Goal: Task Accomplishment & Management: Manage account settings

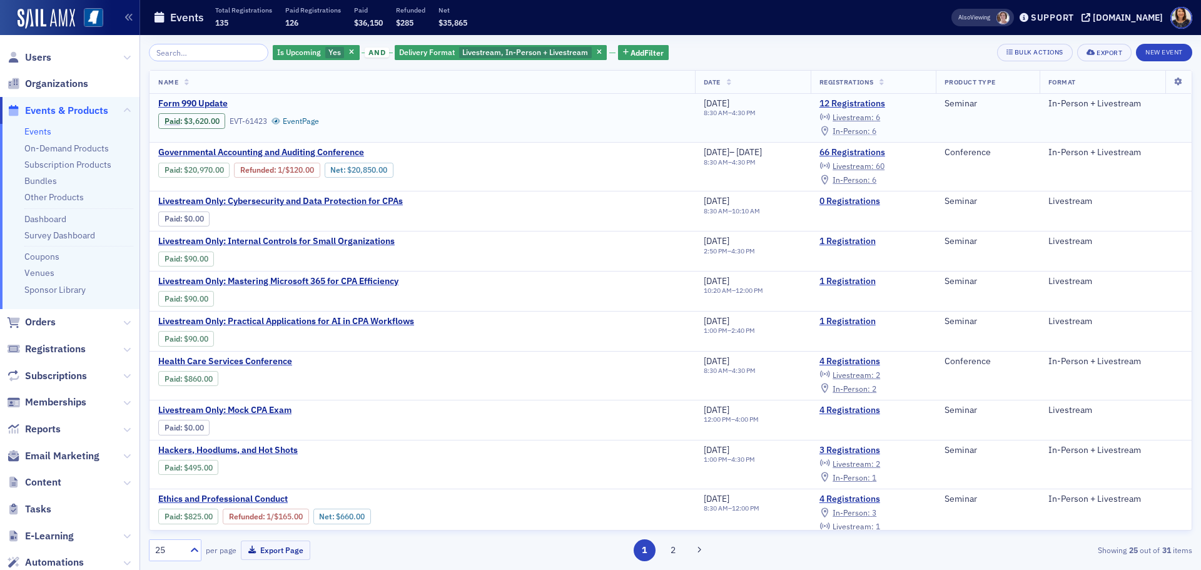
click at [864, 128] on span "In-Person :" at bounding box center [851, 131] width 38 height 10
click at [44, 61] on span "Users" at bounding box center [38, 58] width 26 height 14
click at [59, 17] on img at bounding box center [47, 19] width 58 height 20
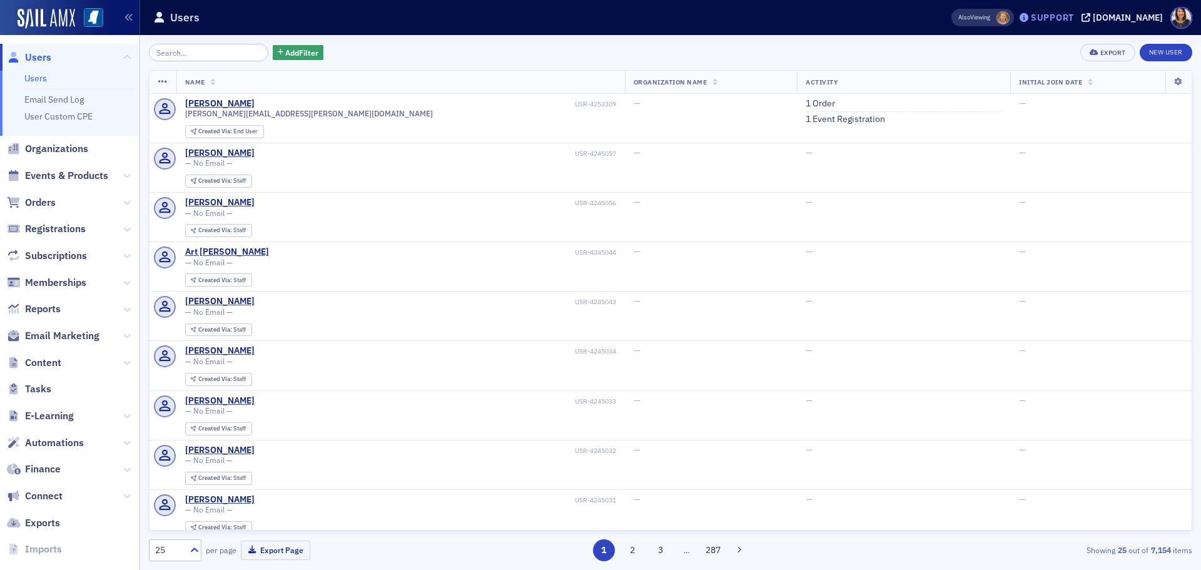
click at [1061, 16] on div "Support" at bounding box center [1052, 17] width 43 height 11
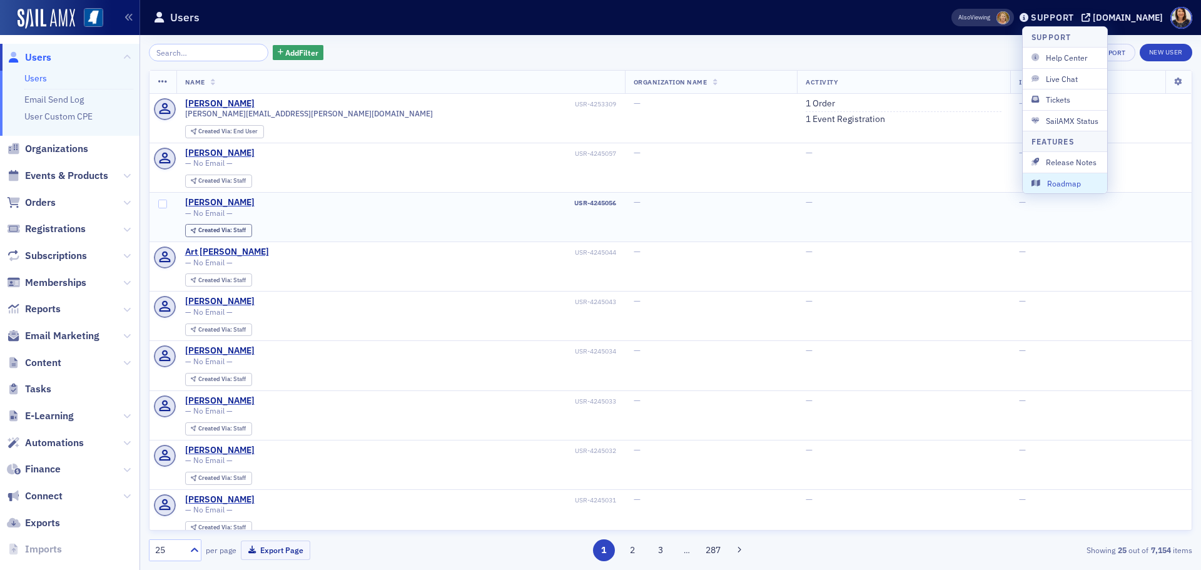
click at [1084, 221] on td "—" at bounding box center [1100, 217] width 181 height 49
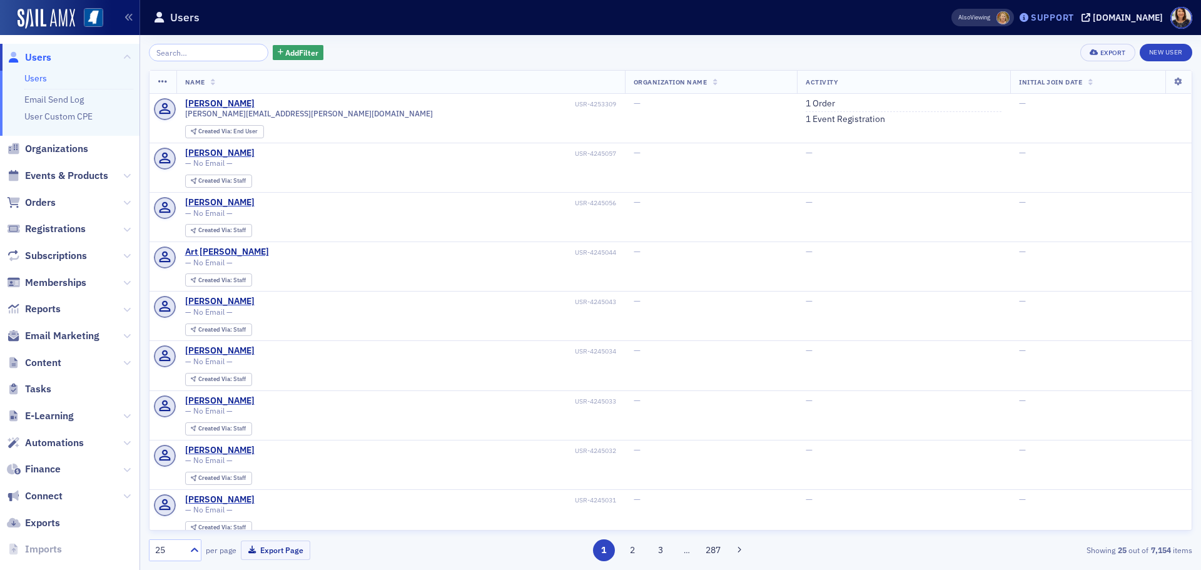
click at [1074, 13] on div "Support" at bounding box center [1052, 17] width 43 height 11
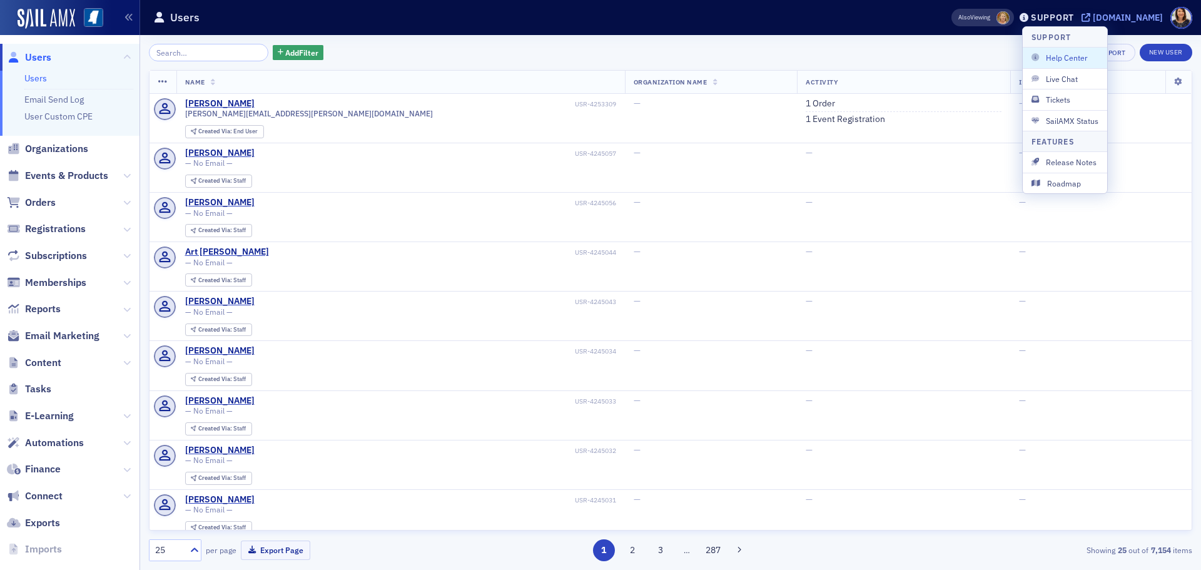
click at [1117, 16] on div "[DOMAIN_NAME]" at bounding box center [1128, 17] width 70 height 11
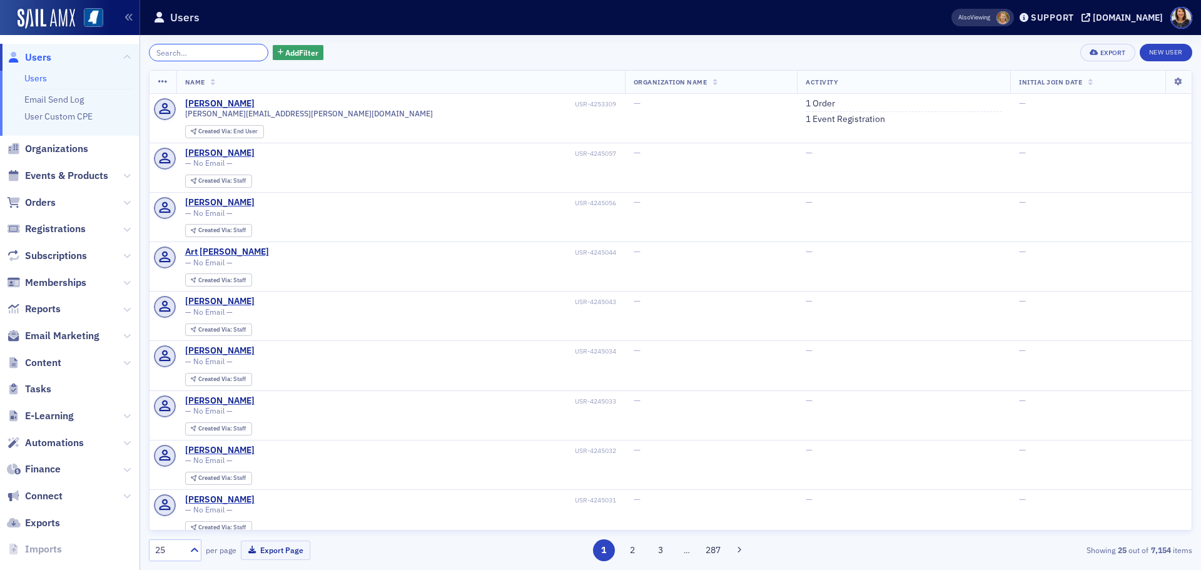
click at [181, 53] on input "search" at bounding box center [208, 53] width 119 height 18
click at [198, 53] on input "search" at bounding box center [208, 53] width 119 height 18
click at [178, 54] on input "search" at bounding box center [208, 53] width 119 height 18
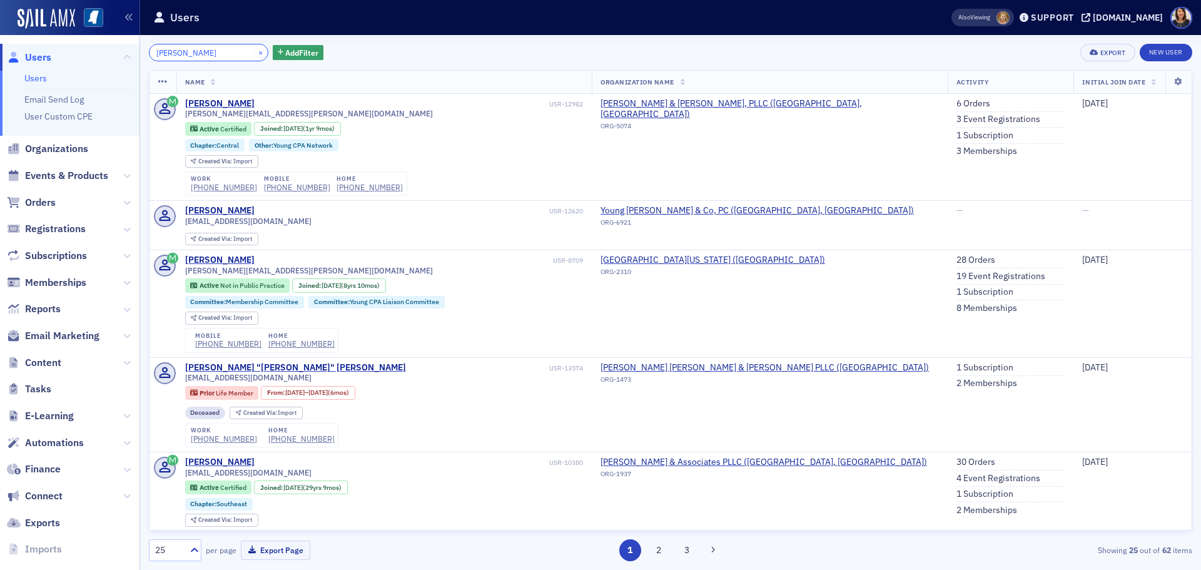
type input "emily bradley"
click at [255, 53] on button "×" at bounding box center [260, 51] width 11 height 11
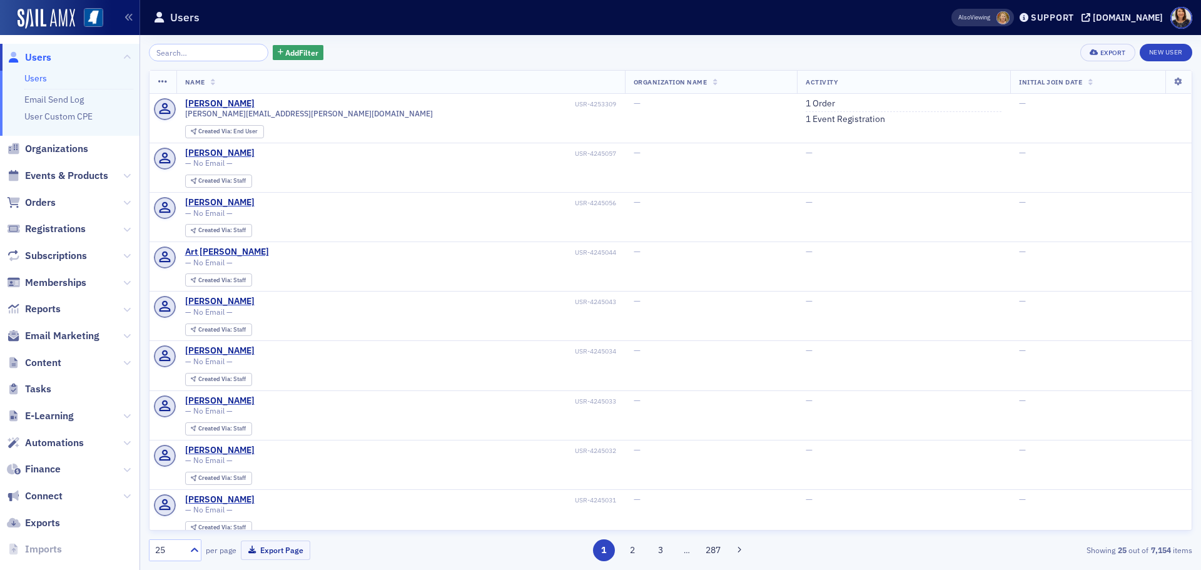
click at [31, 53] on span "Users" at bounding box center [38, 58] width 26 height 14
click at [56, 148] on span "Organizations" at bounding box center [56, 149] width 63 height 14
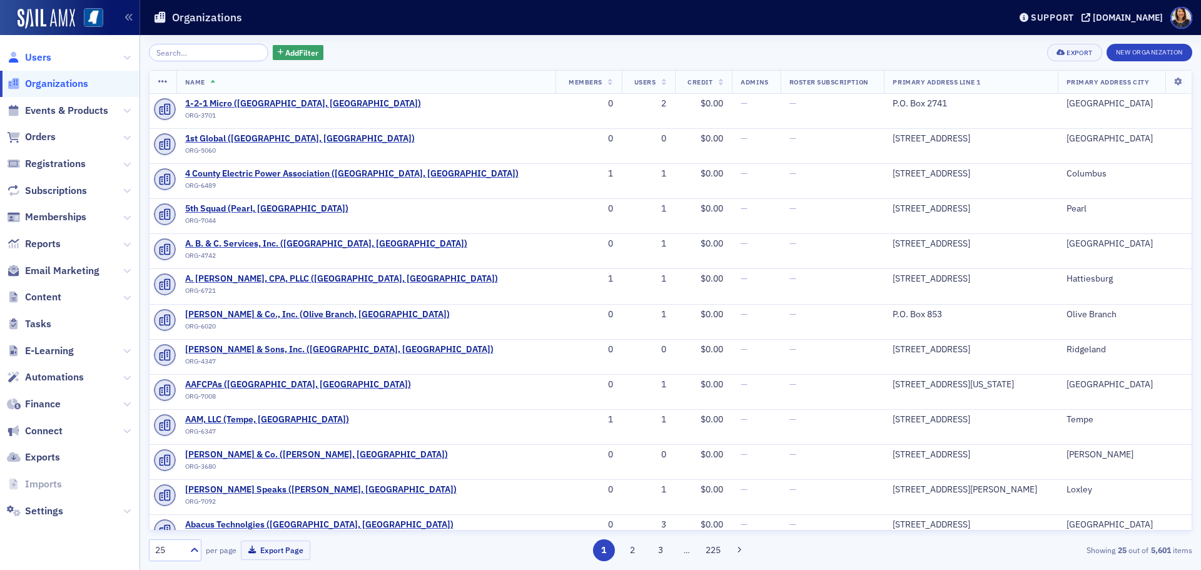
click at [41, 58] on span "Users" at bounding box center [38, 58] width 26 height 14
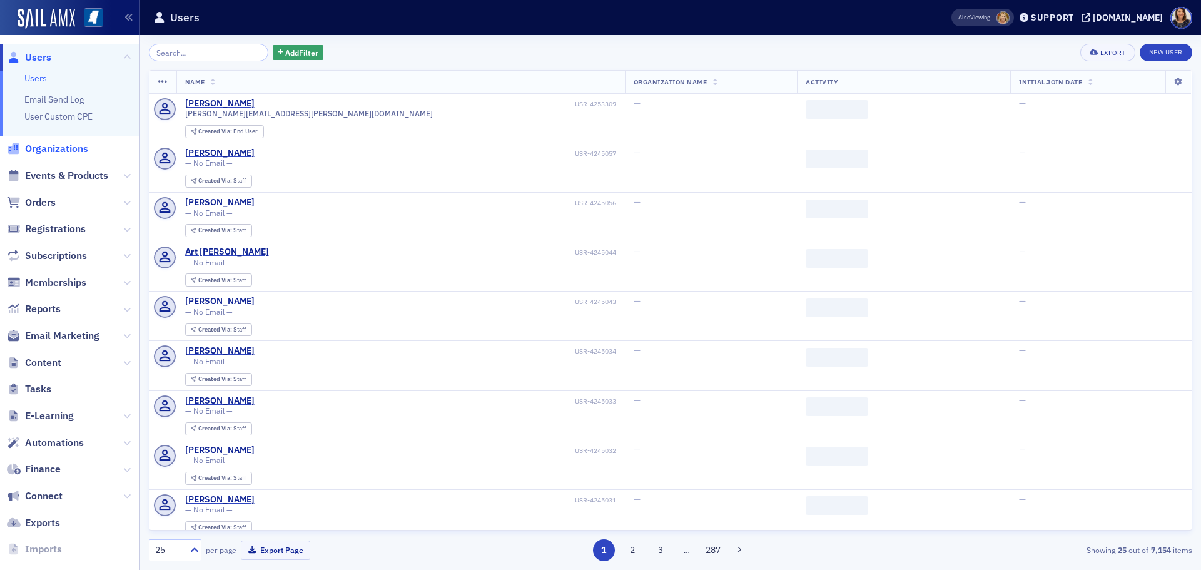
click at [58, 150] on span "Organizations" at bounding box center [56, 149] width 63 height 14
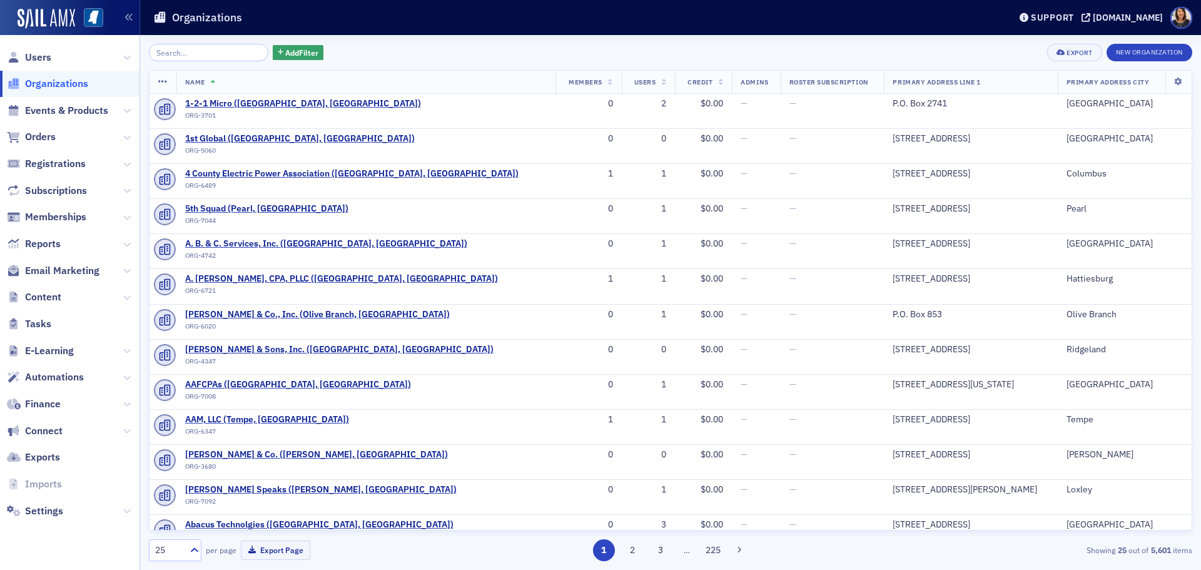
click at [36, 47] on span "Users" at bounding box center [69, 57] width 139 height 27
click at [29, 53] on span "Users" at bounding box center [38, 58] width 26 height 14
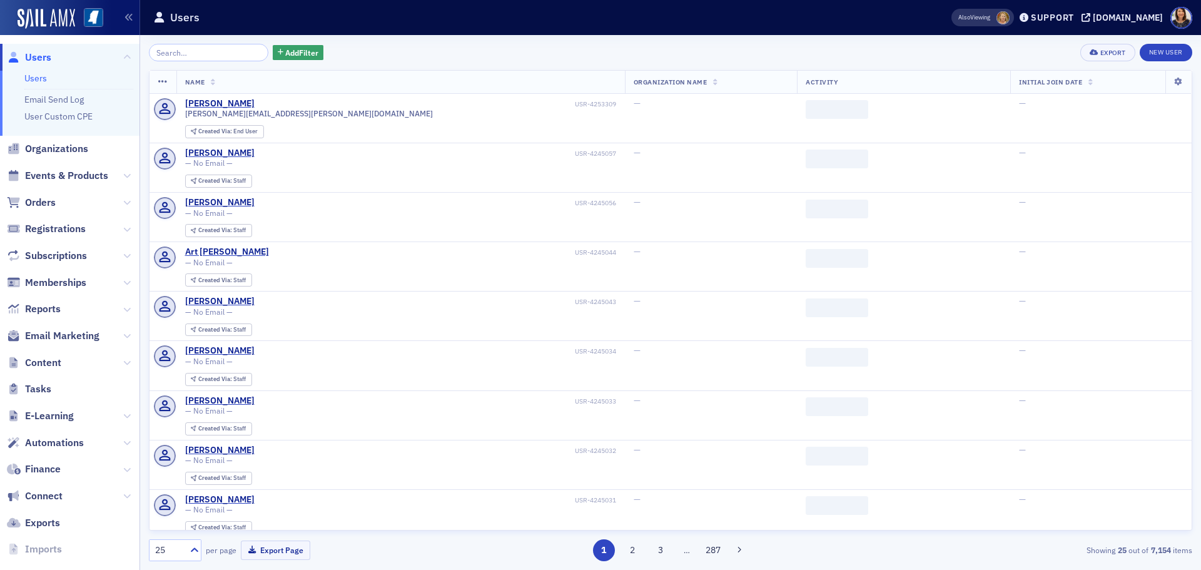
click at [200, 39] on div "Add Filter Export New User Name Organization Name Activity Initial Join Date La…" at bounding box center [670, 302] width 1043 height 535
click at [198, 56] on input "search" at bounding box center [208, 53] width 119 height 18
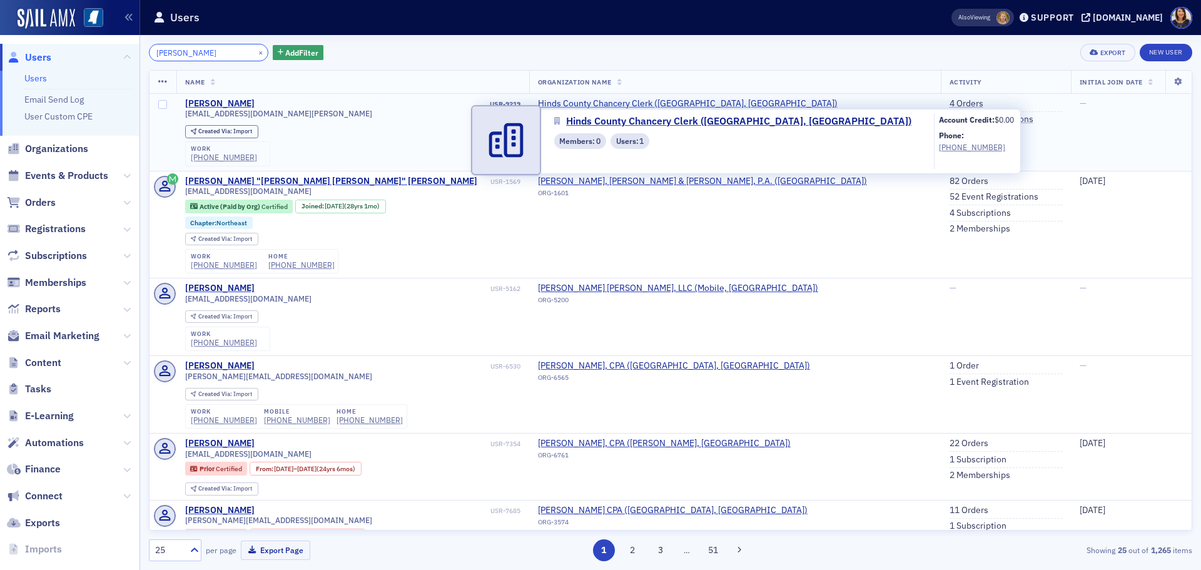
type input "greta le"
click at [665, 102] on span "Hinds County Chancery Clerk ([GEOGRAPHIC_DATA], [GEOGRAPHIC_DATA])" at bounding box center [688, 103] width 300 height 11
select select "US"
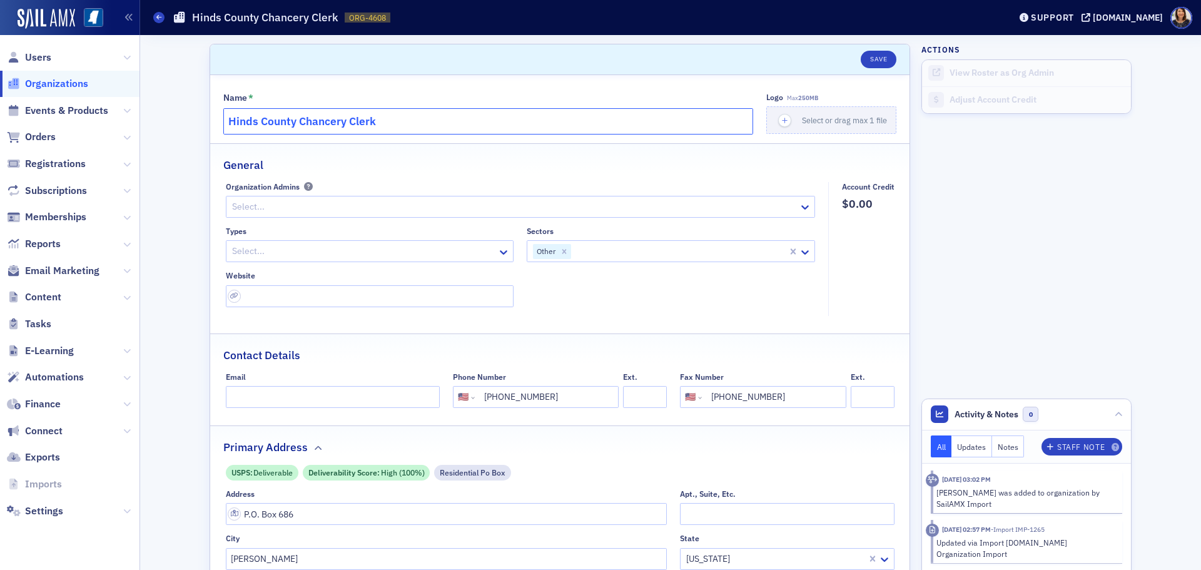
click at [410, 123] on input "Hinds County Chancery Clerk" at bounding box center [488, 121] width 530 height 26
click at [33, 56] on span "Users" at bounding box center [38, 58] width 26 height 14
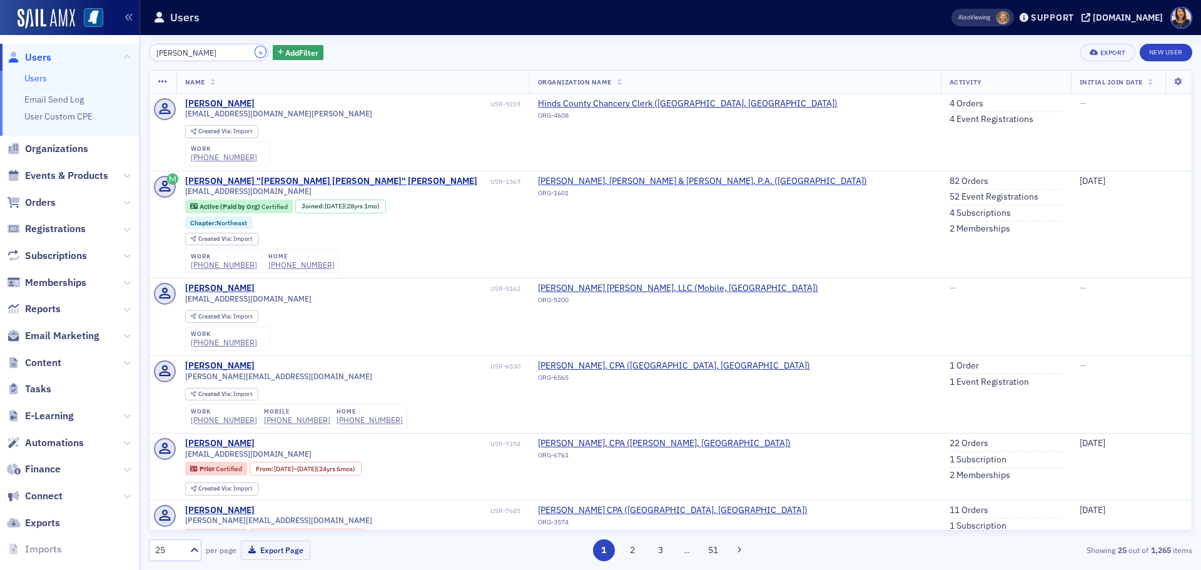
click at [255, 54] on button "×" at bounding box center [260, 51] width 11 height 11
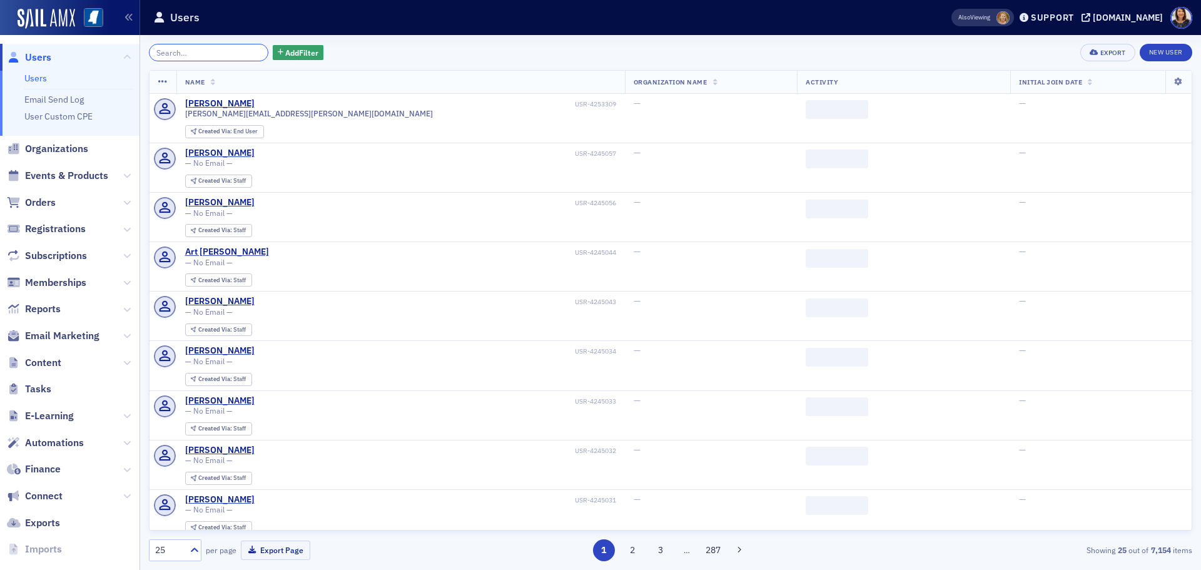
click at [214, 53] on input "search" at bounding box center [208, 53] width 119 height 18
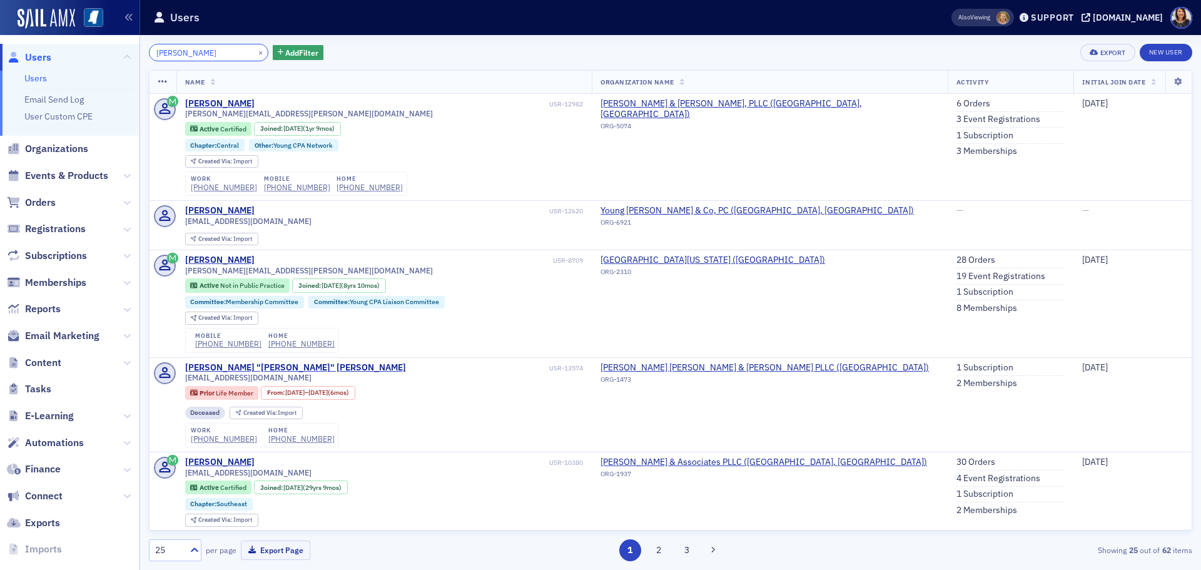
type input "emily bradley"
click at [453, 55] on div "emily bradley × Add Filter Export New User" at bounding box center [670, 53] width 1043 height 18
click at [1155, 47] on link "New User" at bounding box center [1166, 53] width 53 height 18
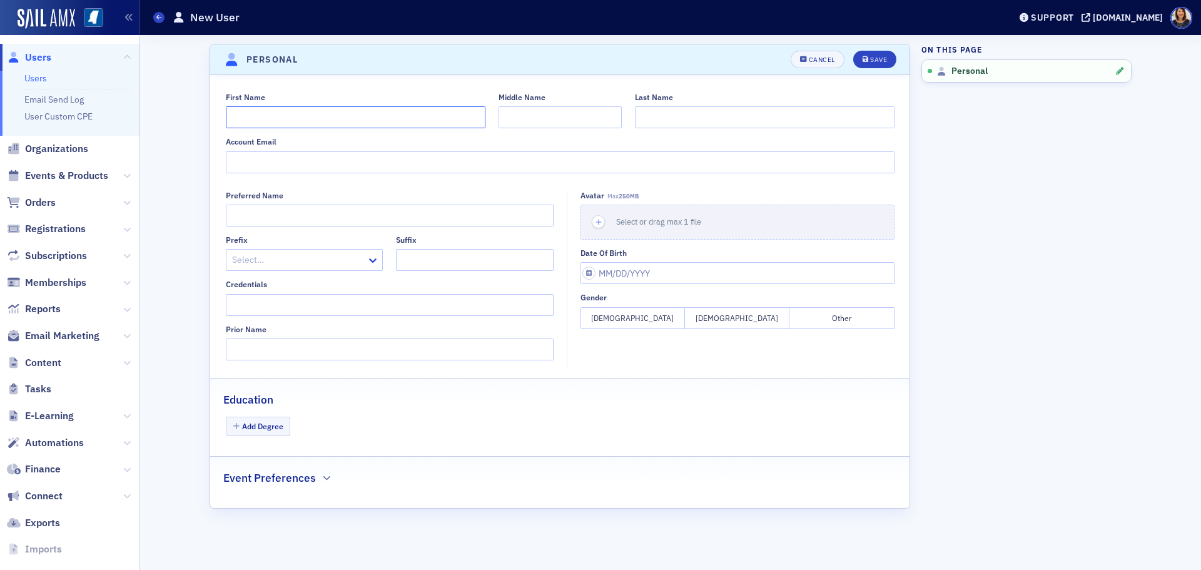
click at [314, 125] on input "First Name" at bounding box center [356, 117] width 260 height 22
type input "Emily"
type input "b"
type input "Bradley"
click at [881, 59] on div "Save" at bounding box center [878, 59] width 17 height 7
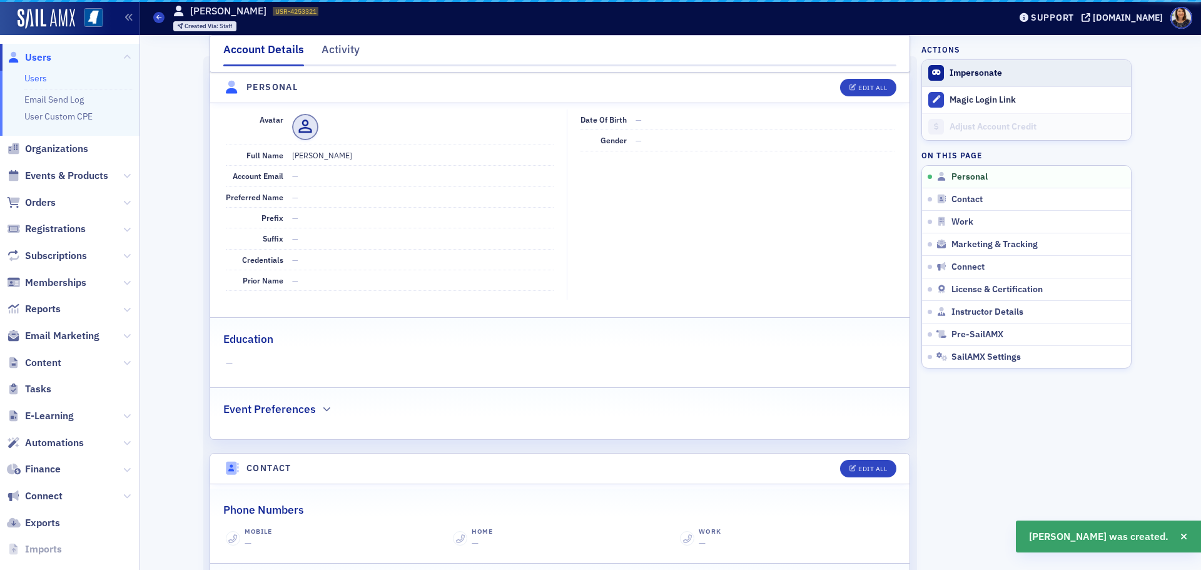
scroll to position [151, 0]
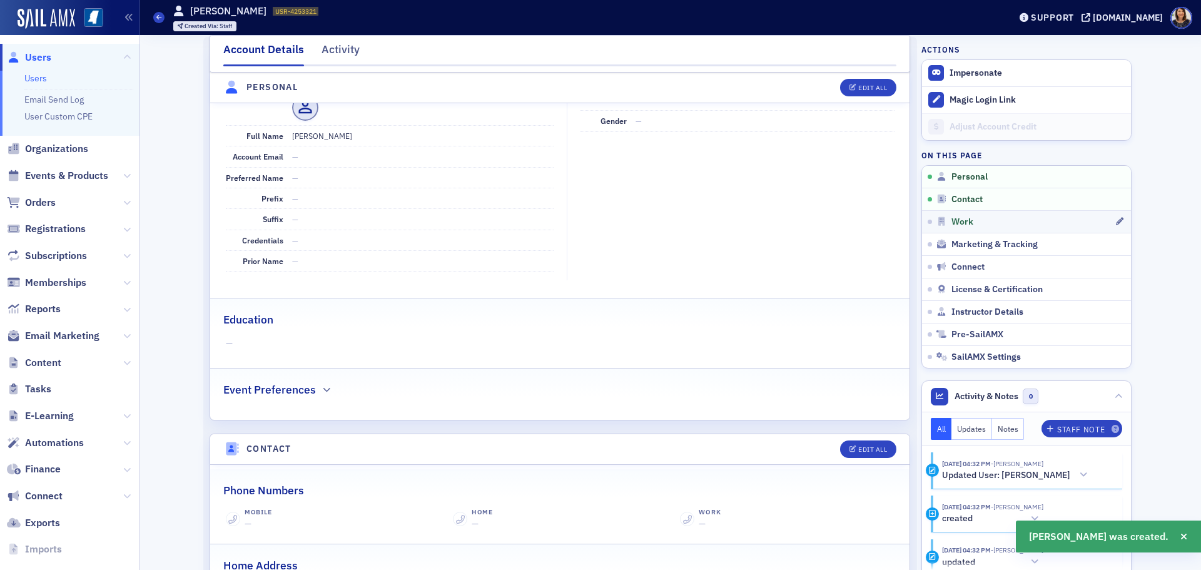
click at [965, 215] on link "Work" at bounding box center [1026, 221] width 209 height 23
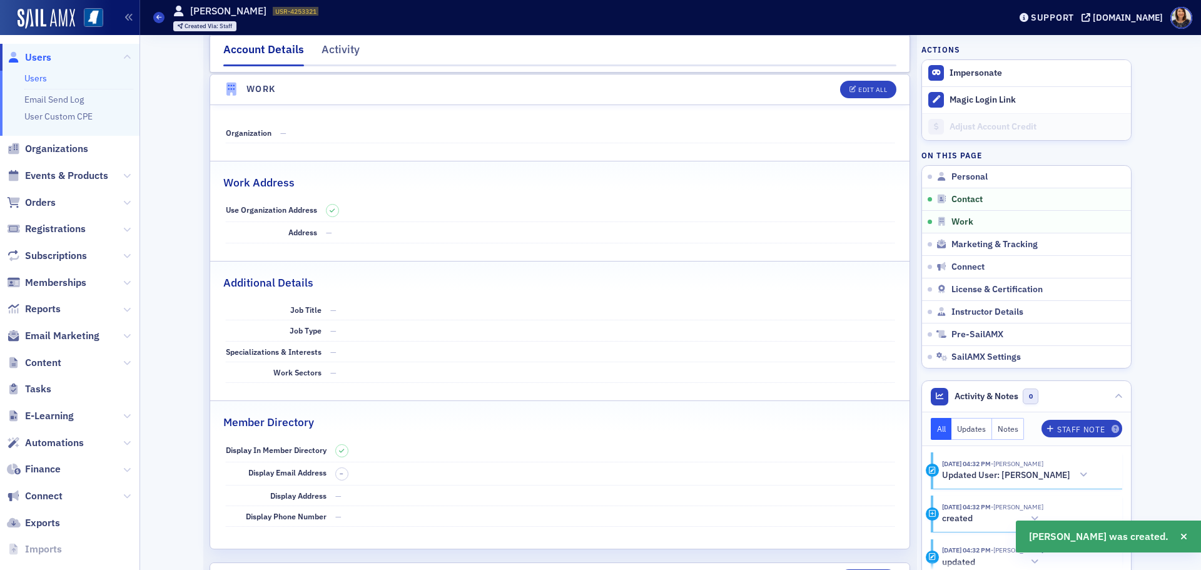
scroll to position [717, 0]
click at [357, 141] on dd "—" at bounding box center [587, 131] width 614 height 20
click at [355, 131] on dd "—" at bounding box center [587, 131] width 614 height 20
click at [861, 89] on div "Edit All" at bounding box center [872, 88] width 29 height 7
select select "US"
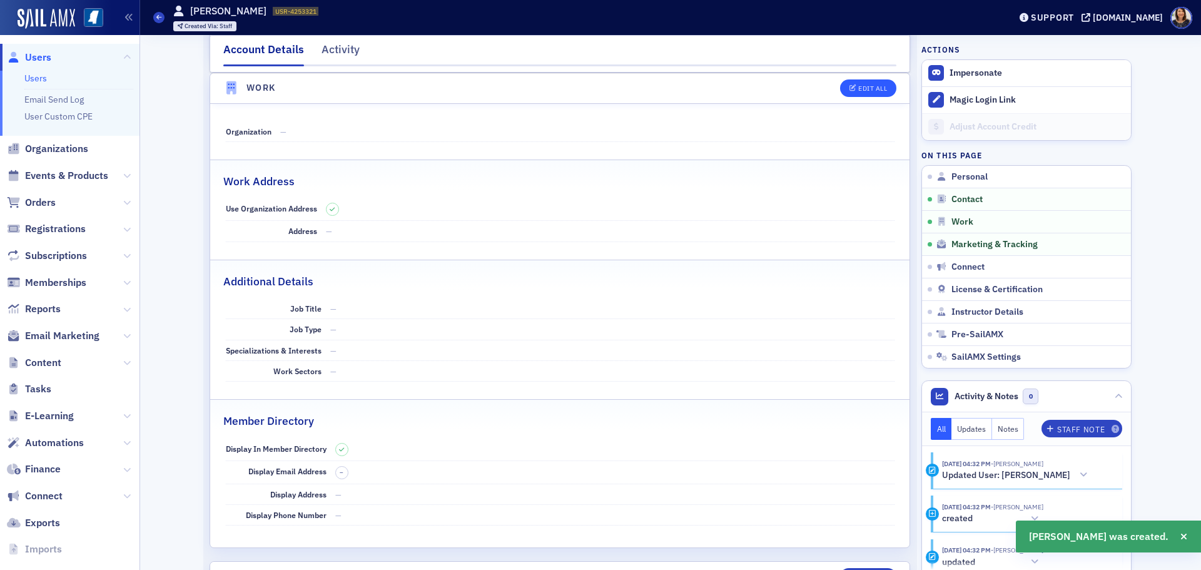
select select "US"
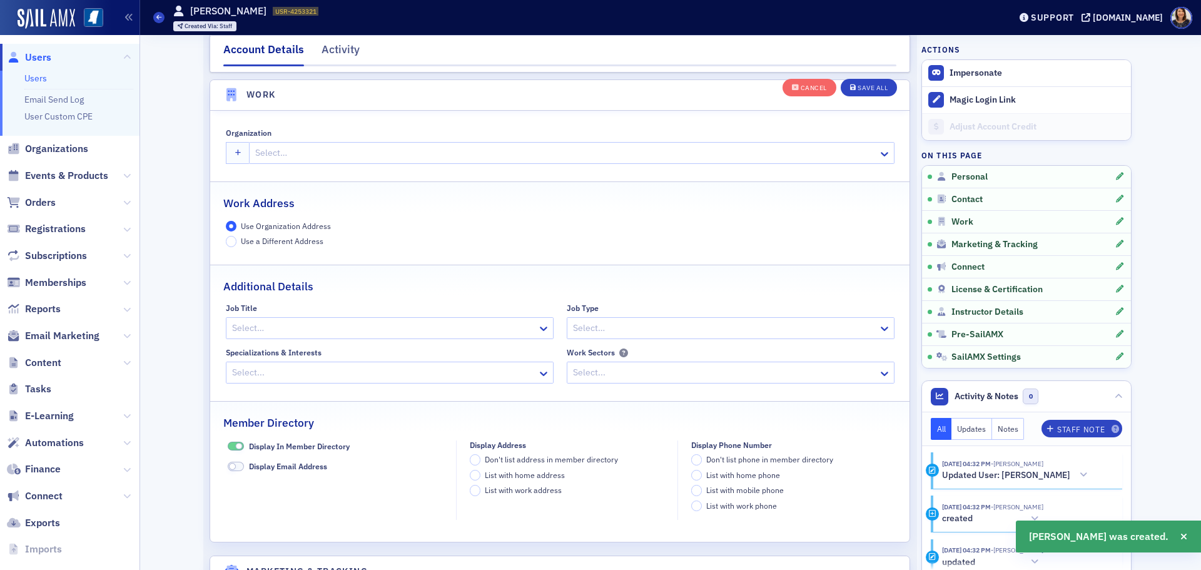
scroll to position [991, 0]
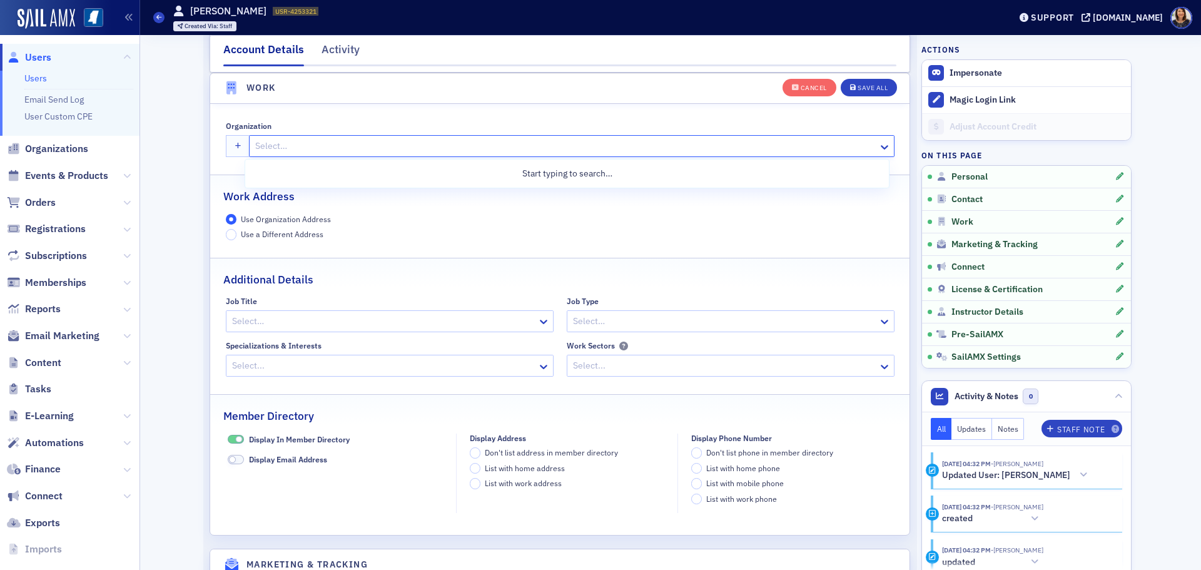
click at [309, 142] on div at bounding box center [565, 146] width 622 height 16
type input "J"
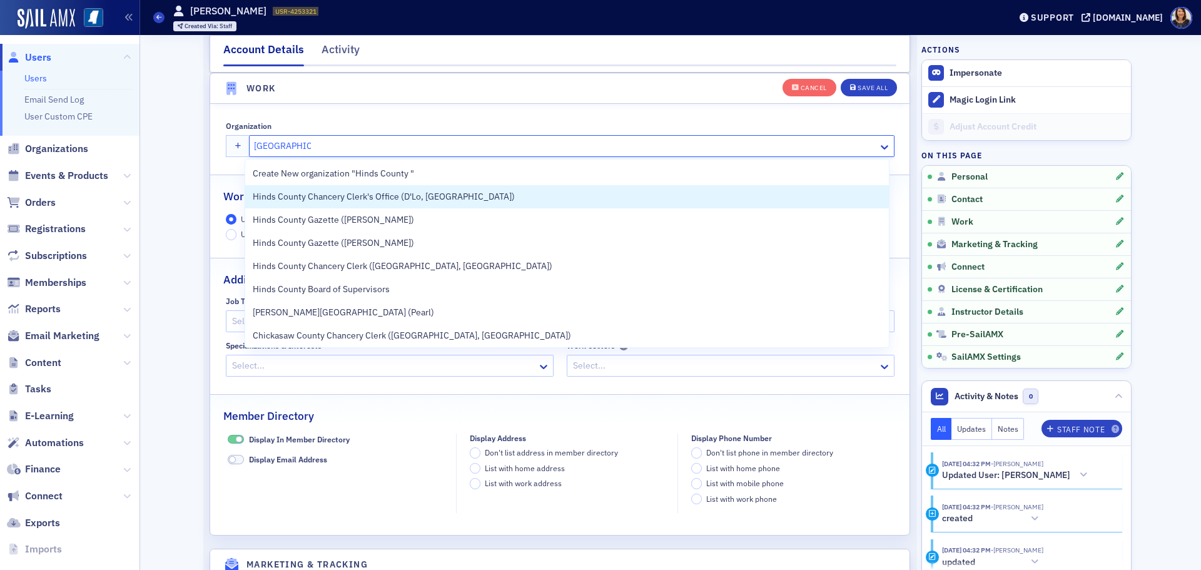
type input "Hinds County C"
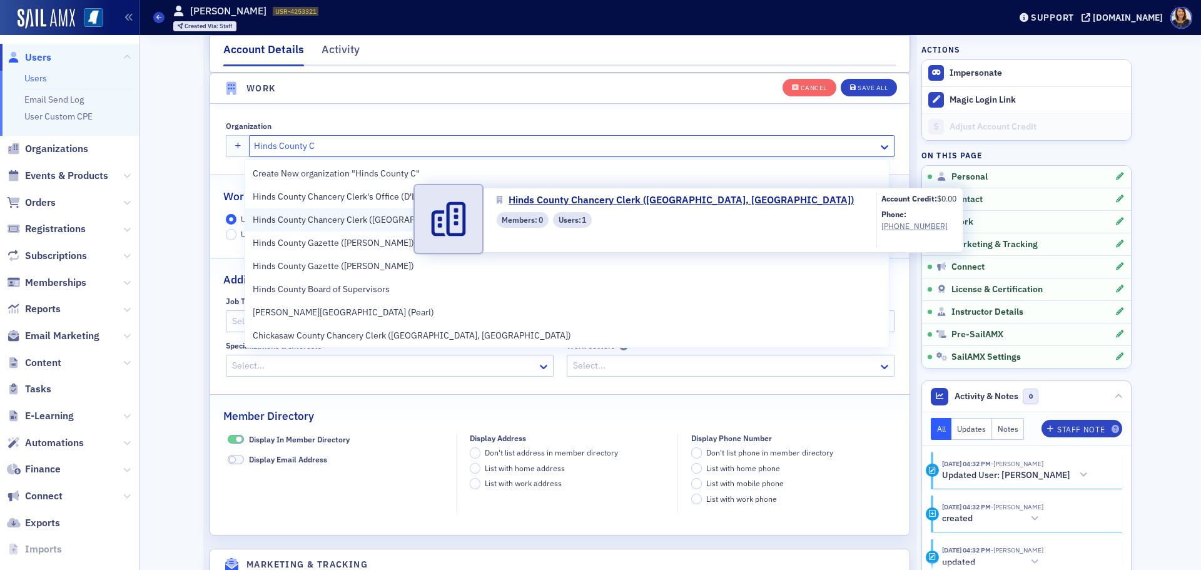
click at [356, 218] on span "Hinds County Chancery Clerk ([GEOGRAPHIC_DATA], [GEOGRAPHIC_DATA])" at bounding box center [403, 219] width 300 height 13
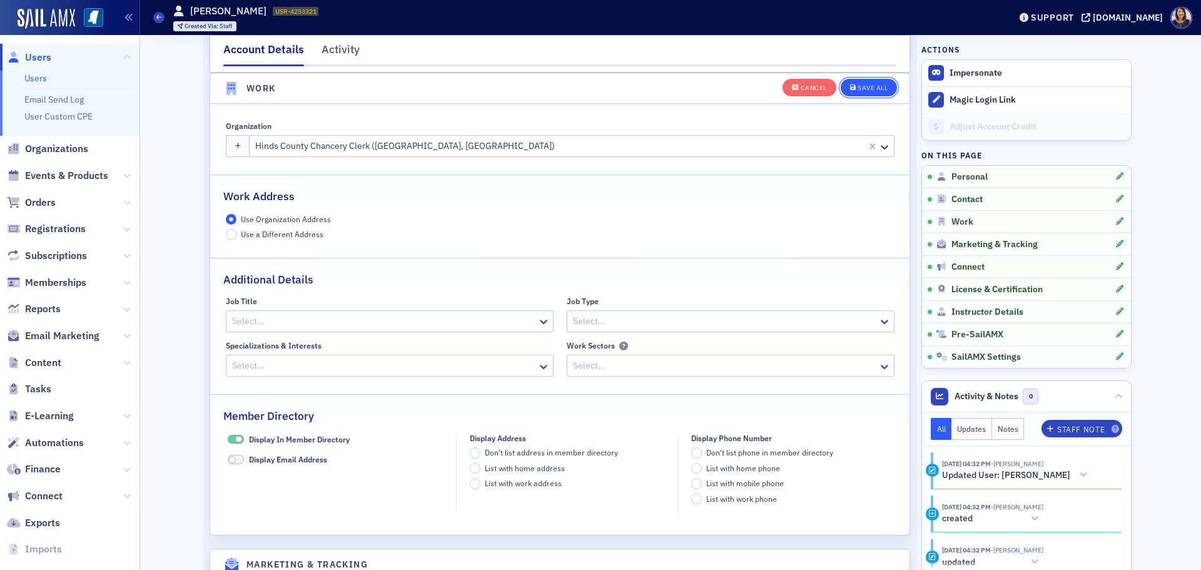
click at [872, 87] on div "Save All" at bounding box center [872, 87] width 30 height 7
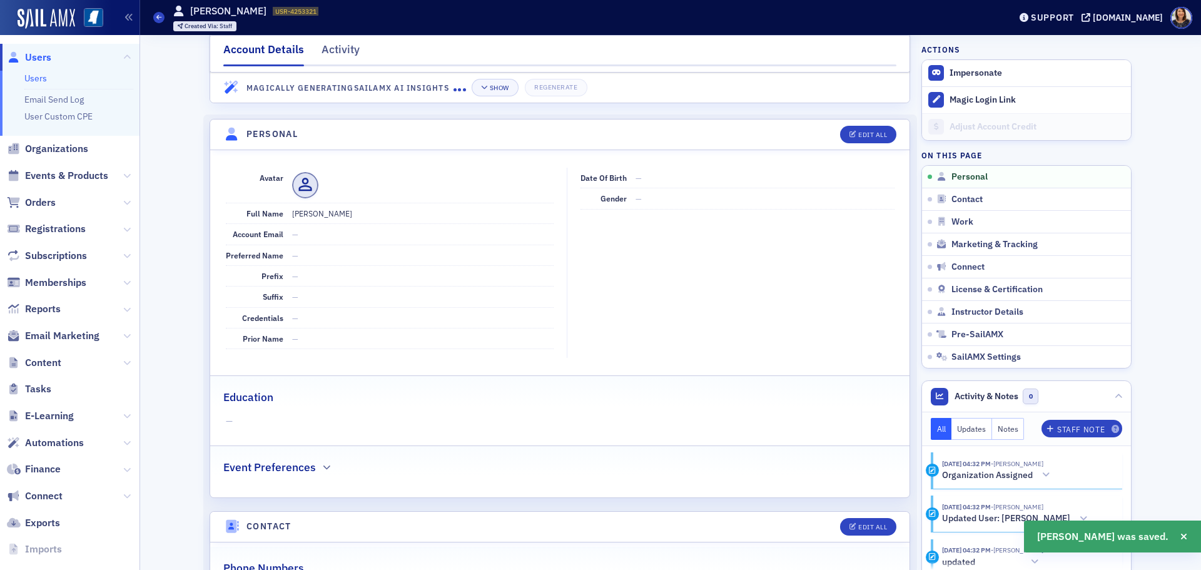
scroll to position [0, 0]
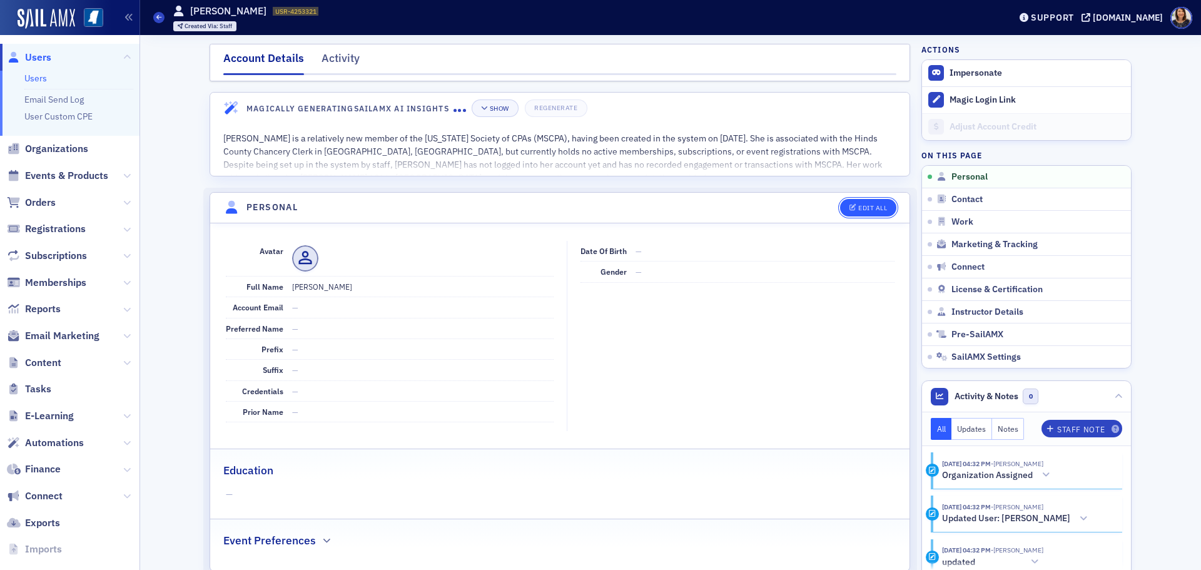
click at [865, 205] on div "Edit All" at bounding box center [872, 208] width 29 height 7
select select "US"
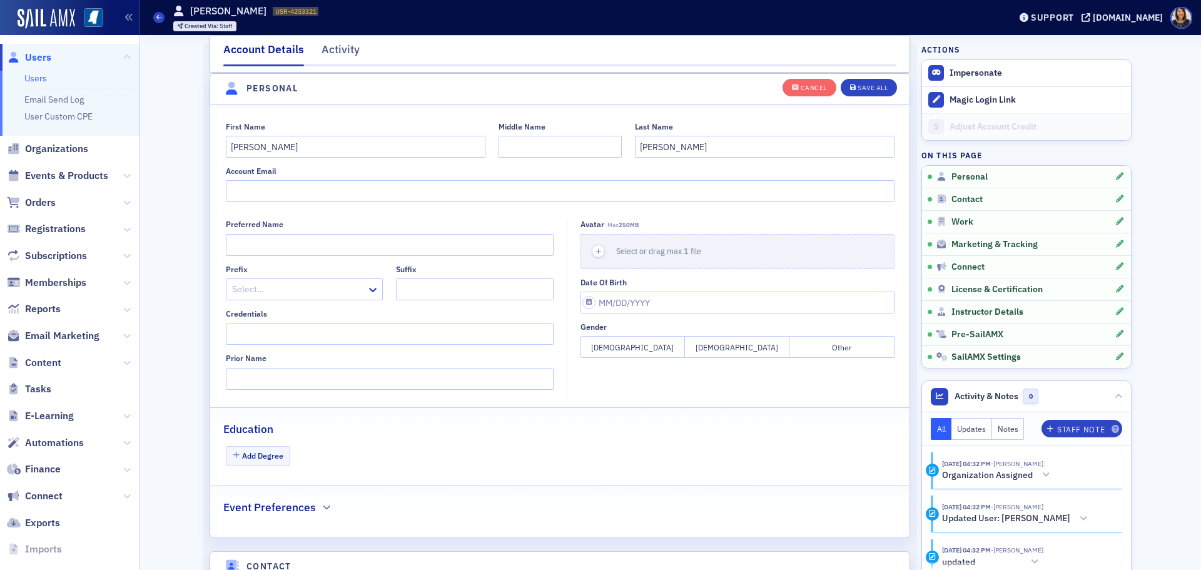
scroll to position [146, 0]
click at [288, 199] on input "Account Email" at bounding box center [560, 190] width 669 height 22
type input "[PERSON_NAME][EMAIL_ADDRESS][PERSON_NAME][DOMAIN_NAME][PERSON_NAME]"
click at [871, 86] on div "Save All" at bounding box center [872, 87] width 30 height 7
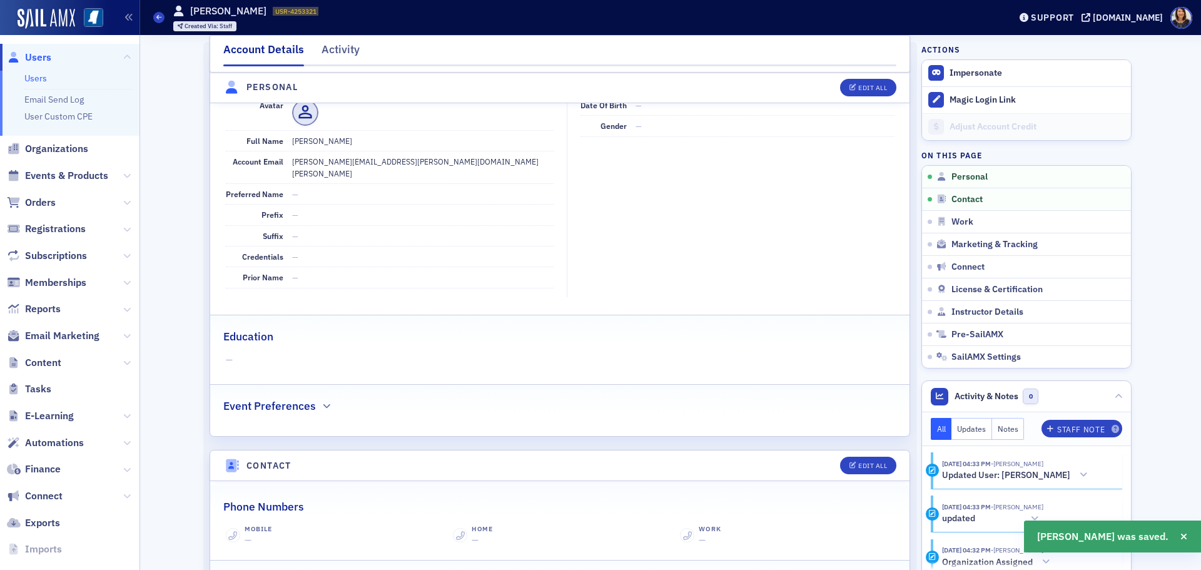
scroll to position [0, 0]
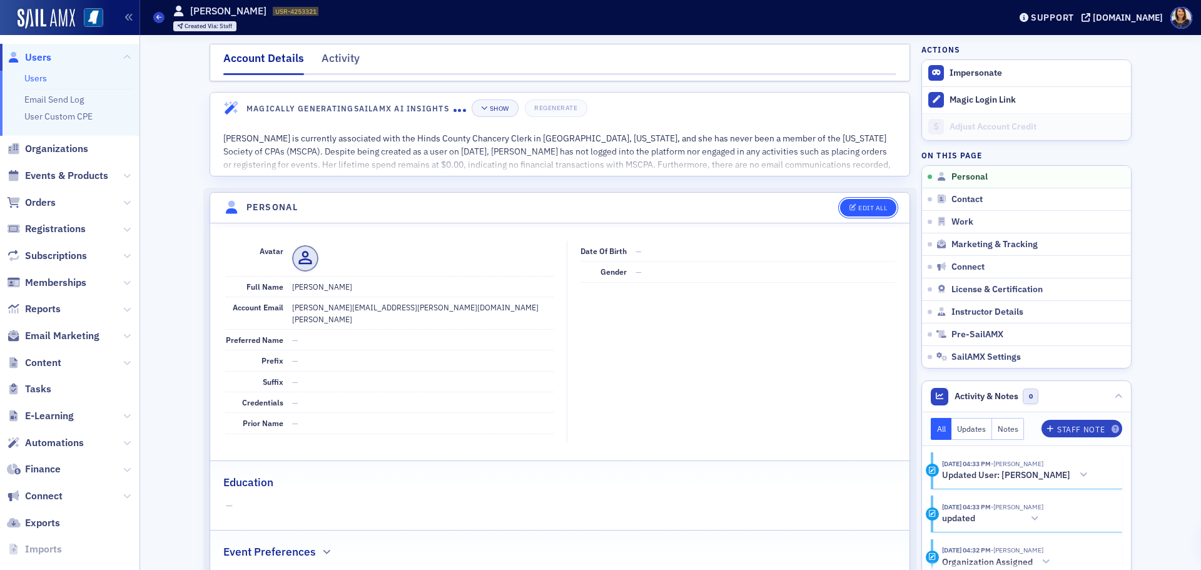
click at [868, 204] on button "Edit All" at bounding box center [868, 208] width 56 height 18
select select "US"
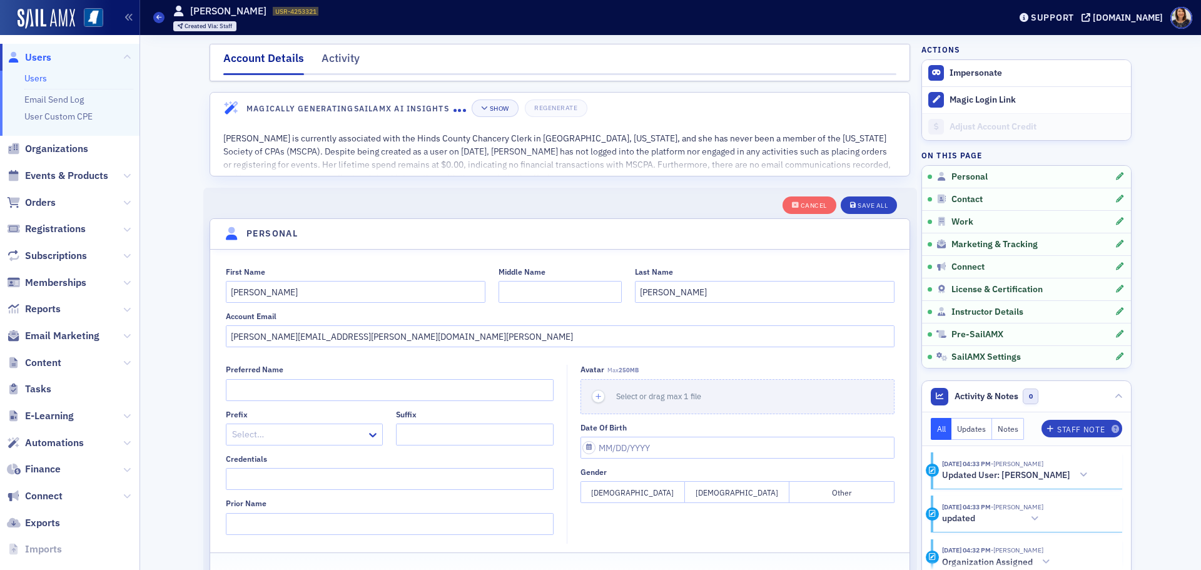
scroll to position [146, 0]
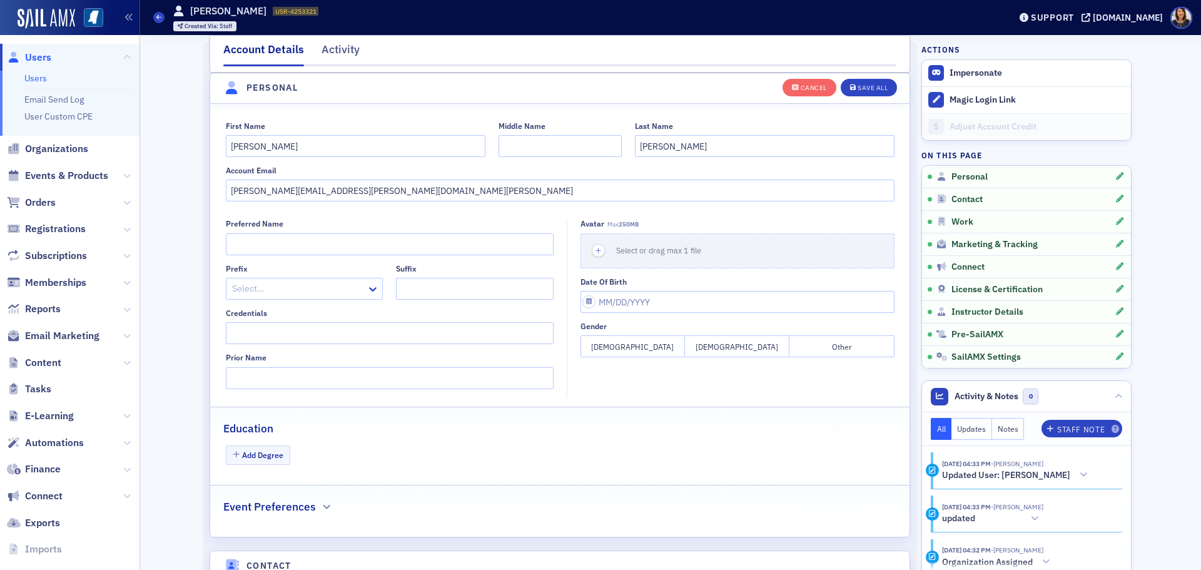
click at [596, 347] on button "Female" at bounding box center [632, 346] width 104 height 22
click at [871, 84] on div "Save All" at bounding box center [872, 87] width 30 height 7
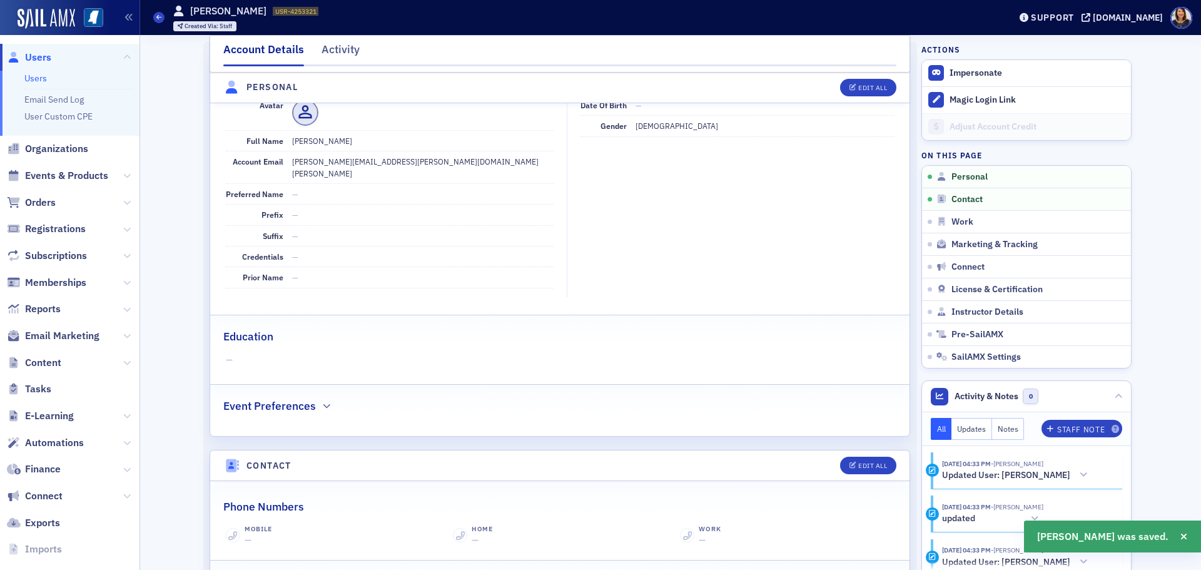
click at [34, 56] on span "Users" at bounding box center [38, 58] width 26 height 14
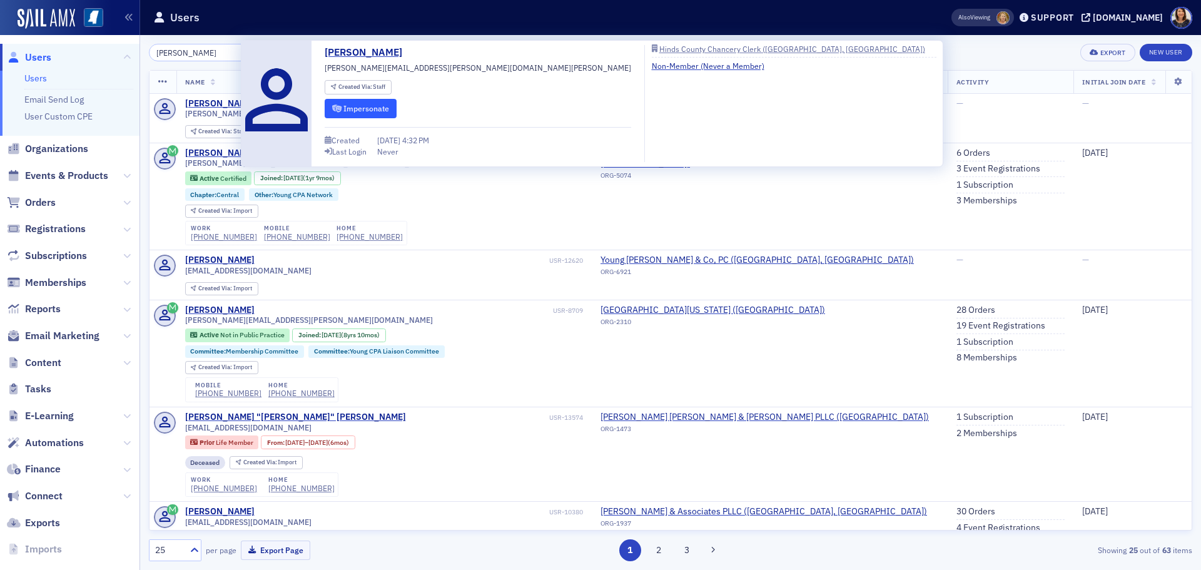
click at [360, 102] on button "Impersonate" at bounding box center [361, 108] width 72 height 19
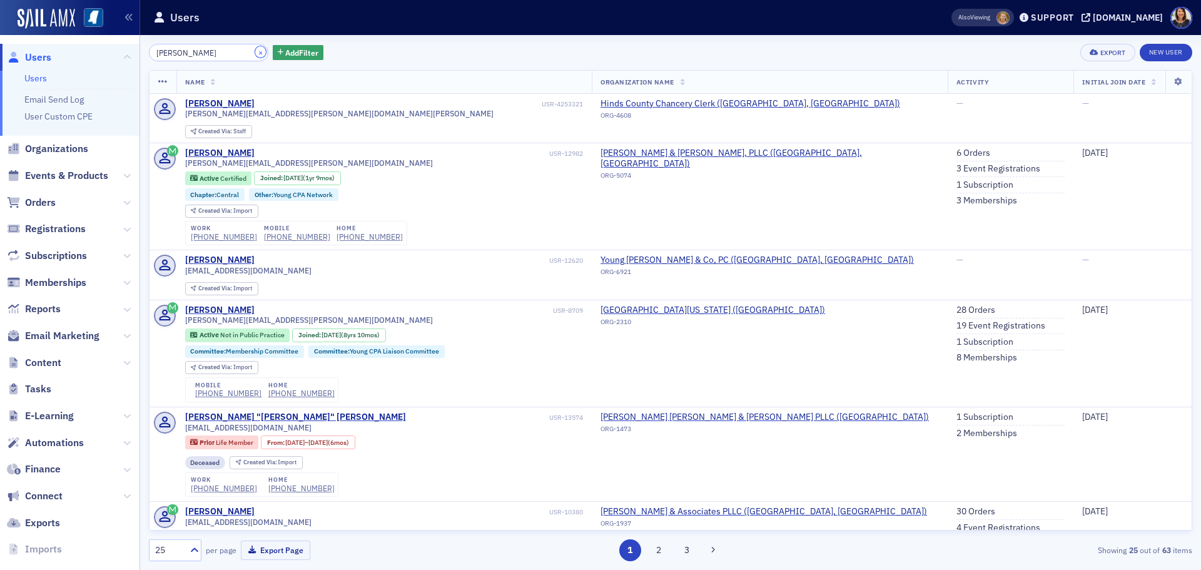
click at [255, 53] on button "×" at bounding box center [260, 51] width 11 height 11
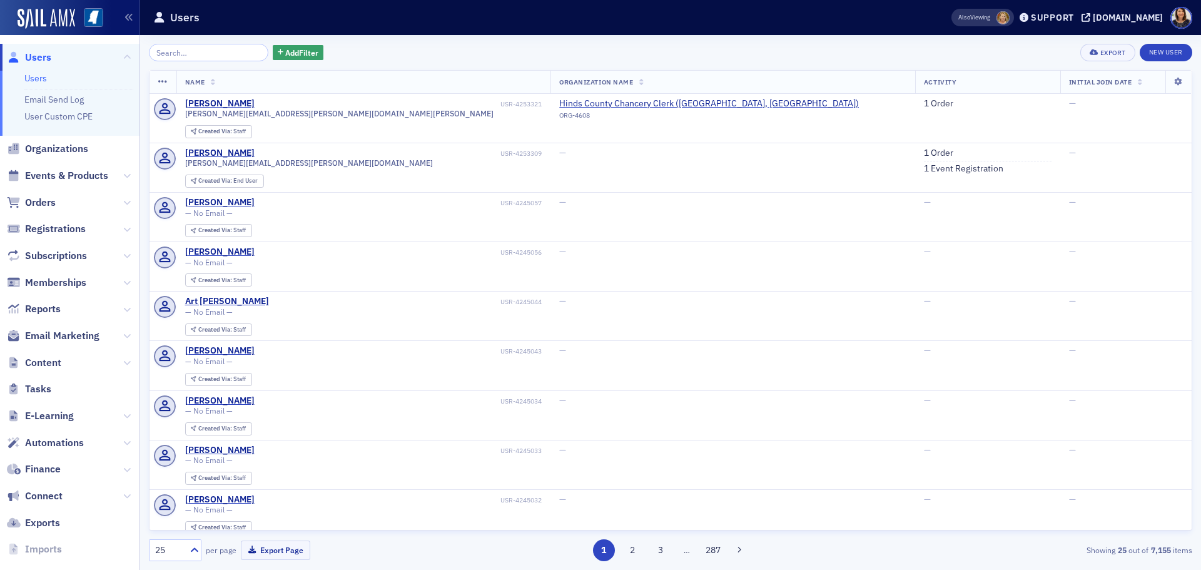
click at [36, 63] on span "Users" at bounding box center [38, 58] width 26 height 14
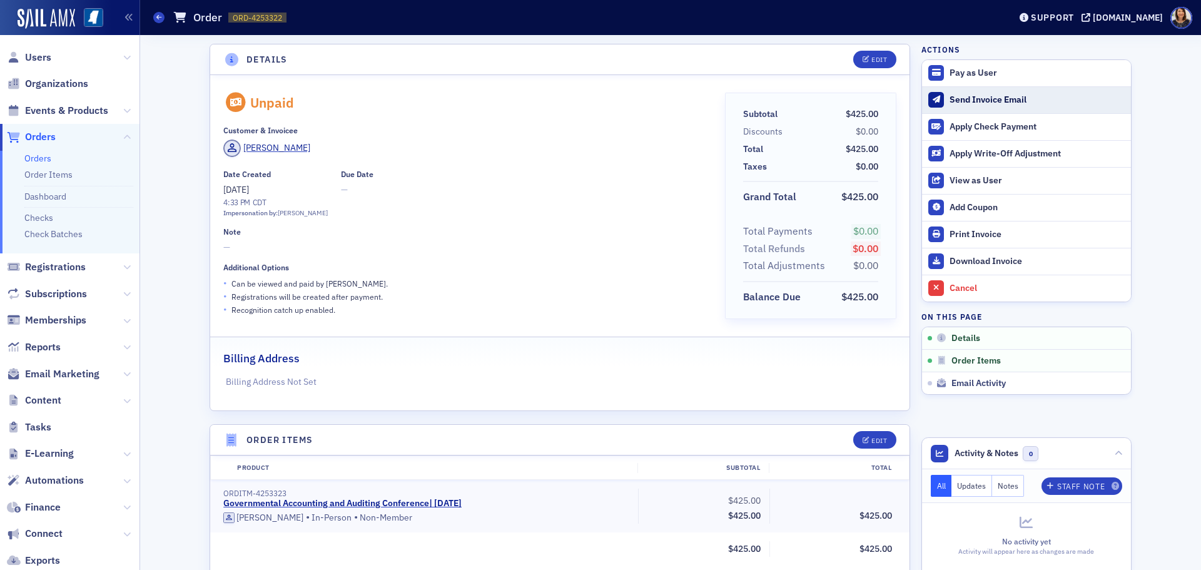
click at [957, 99] on div "Send Invoice Email" at bounding box center [1036, 99] width 175 height 11
click at [35, 56] on span "Users" at bounding box center [38, 58] width 26 height 14
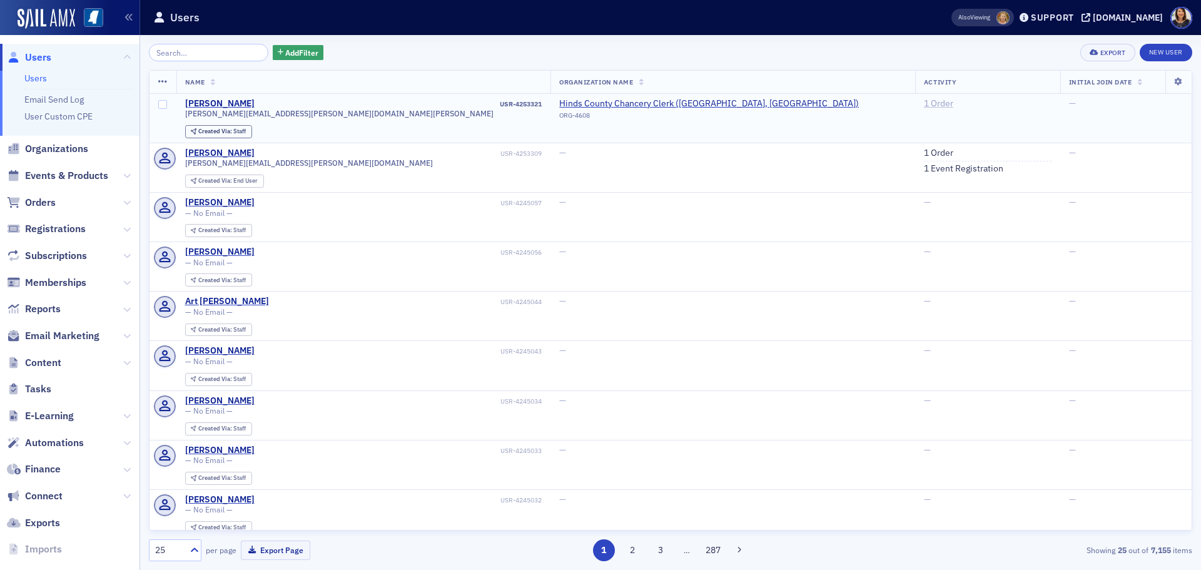
click at [924, 105] on link "1 Order" at bounding box center [938, 103] width 29 height 11
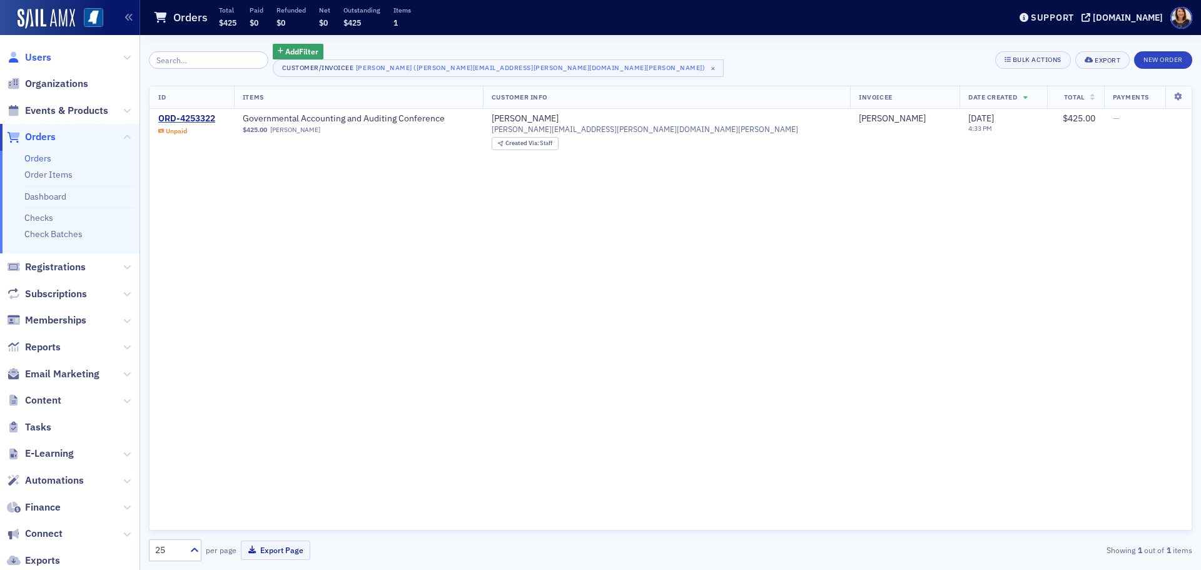
click at [34, 58] on span "Users" at bounding box center [38, 58] width 26 height 14
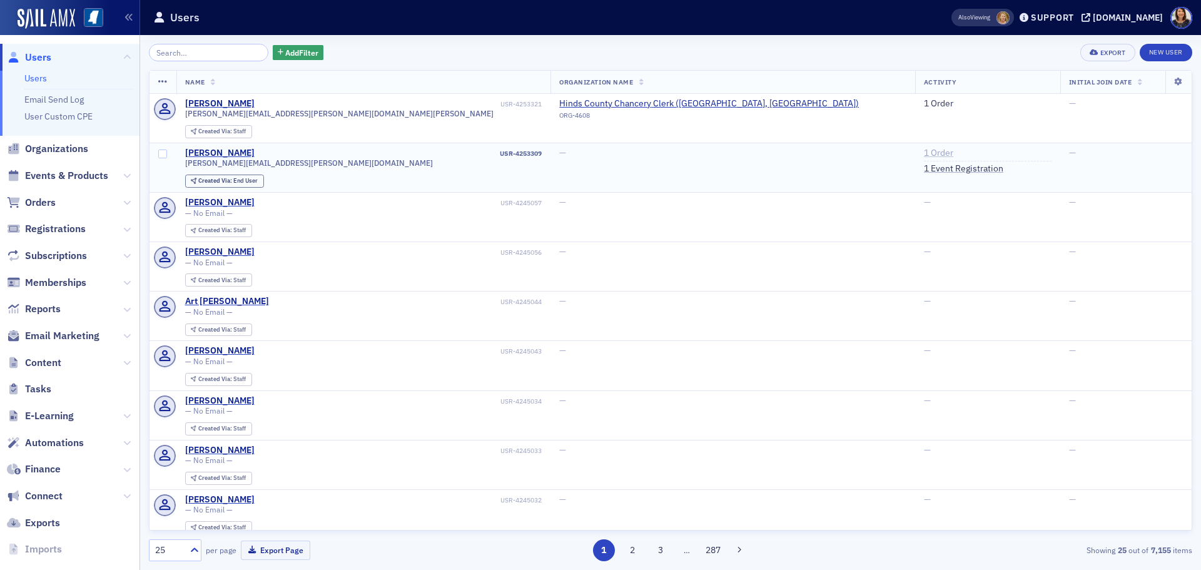
click at [924, 154] on link "1 Order" at bounding box center [938, 153] width 29 height 11
click at [924, 166] on link "1 Event Registration" at bounding box center [963, 168] width 79 height 11
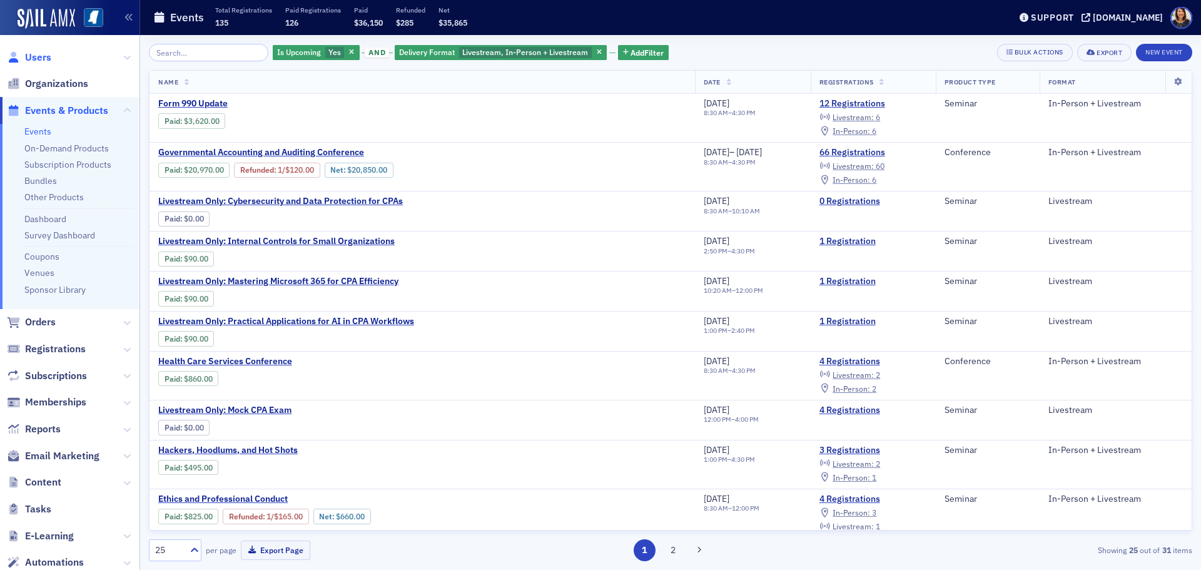
click at [36, 56] on span "Users" at bounding box center [38, 58] width 26 height 14
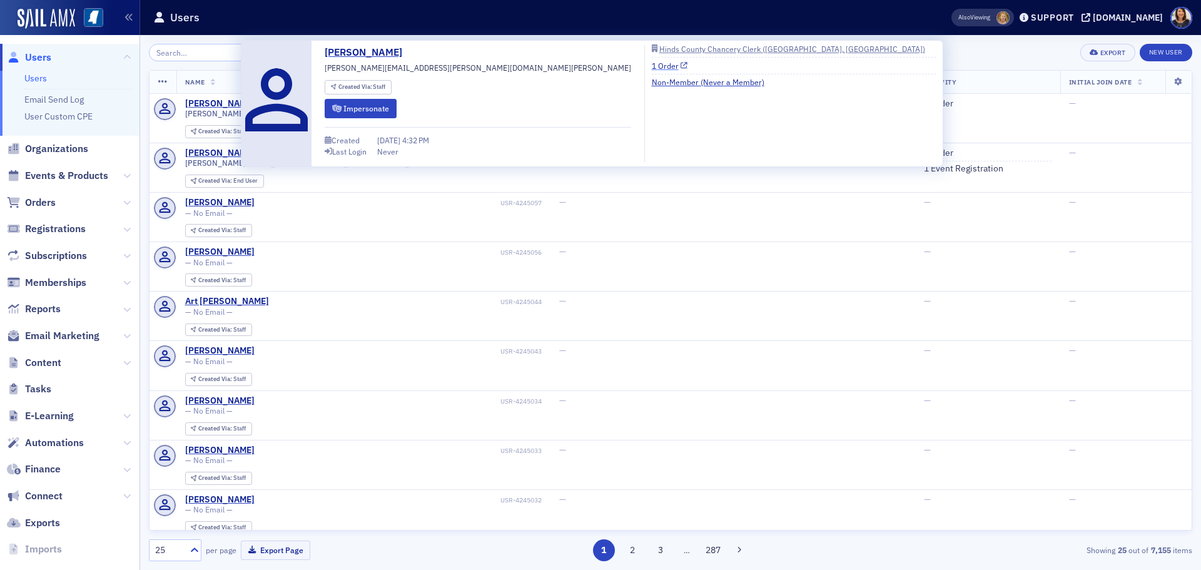
click at [652, 68] on link "1 Order" at bounding box center [670, 65] width 36 height 11
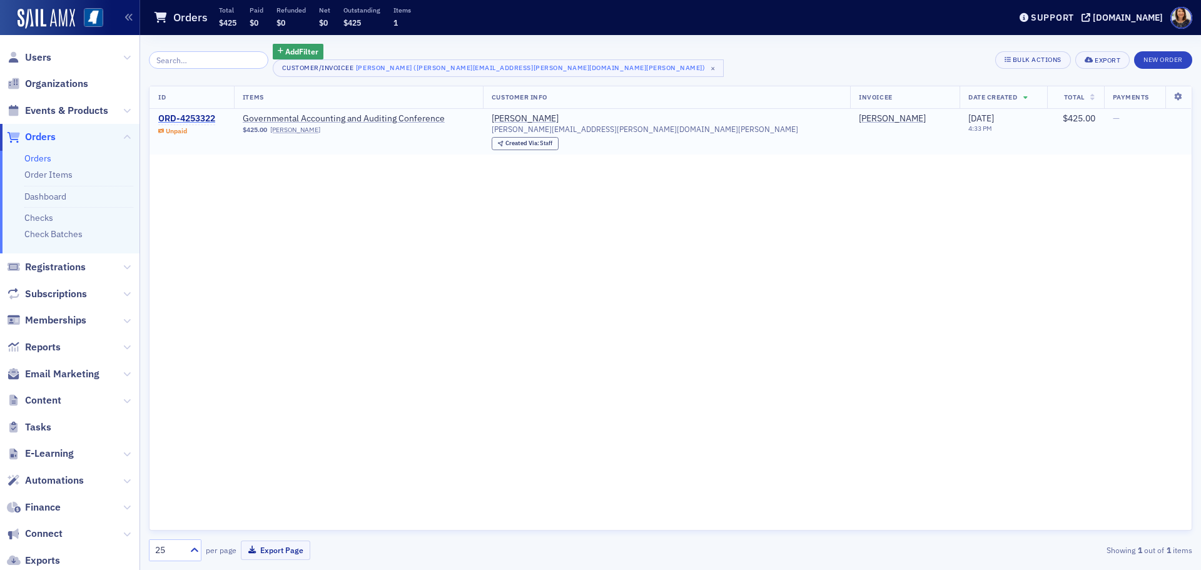
click at [196, 116] on div "ORD-4253322" at bounding box center [186, 118] width 57 height 11
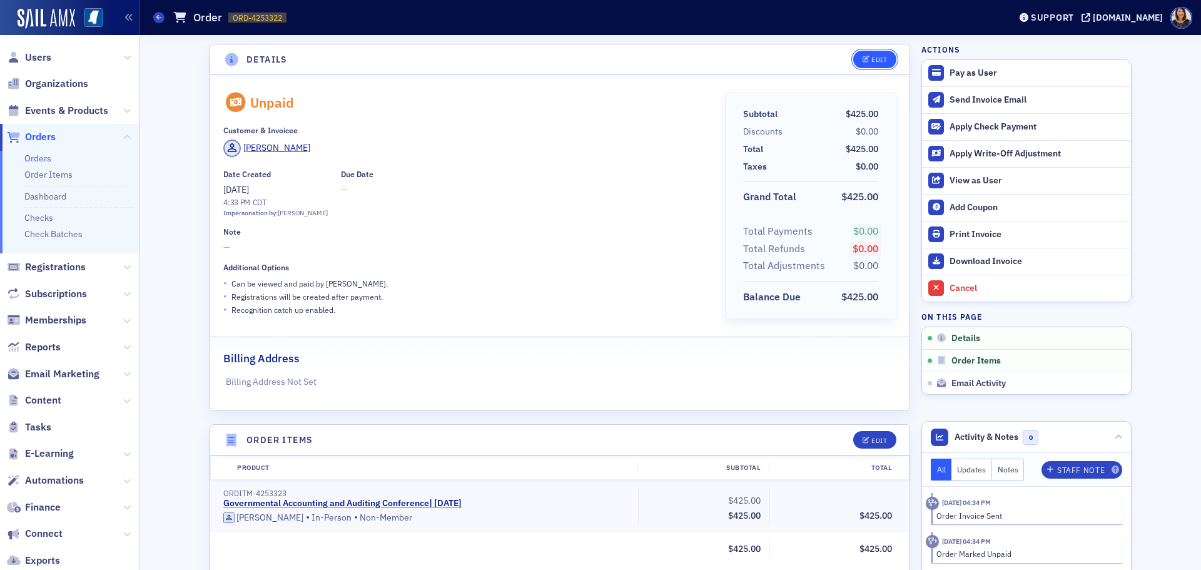
click at [876, 59] on div "Edit" at bounding box center [879, 59] width 16 height 7
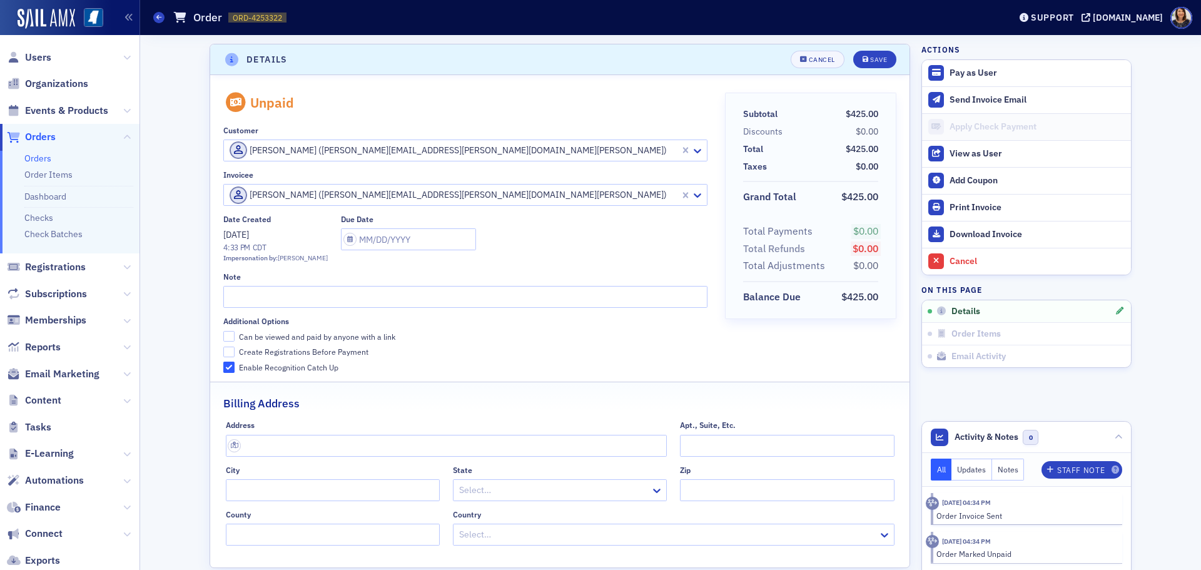
scroll to position [3, 0]
click at [227, 350] on input "Create Registrations Before Payment" at bounding box center [228, 349] width 11 height 11
checkbox input "true"
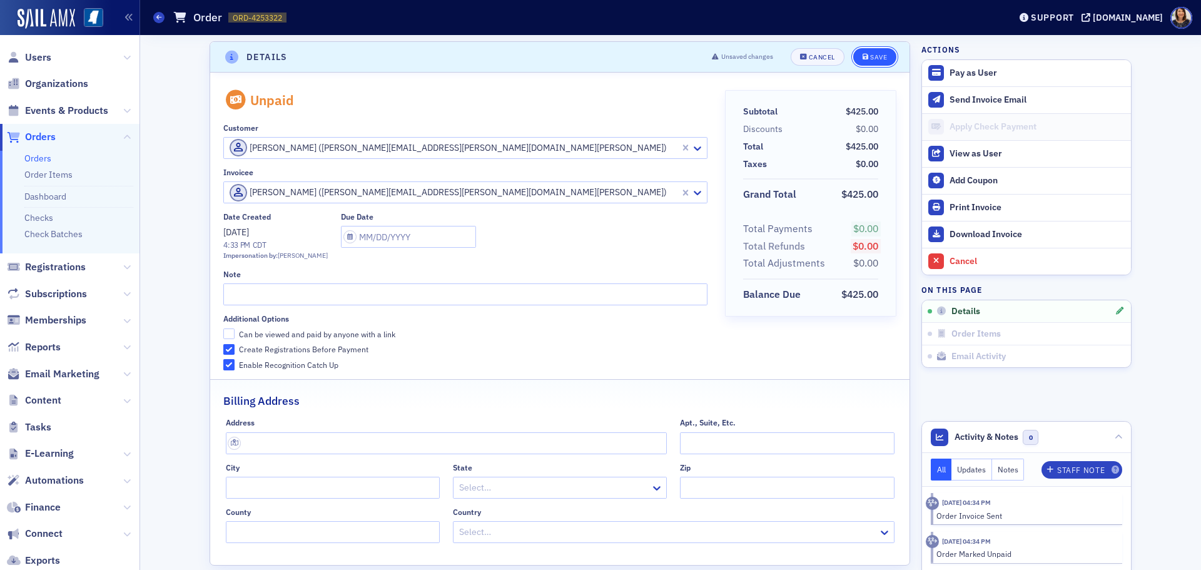
click at [872, 52] on button "Save" at bounding box center [874, 57] width 43 height 18
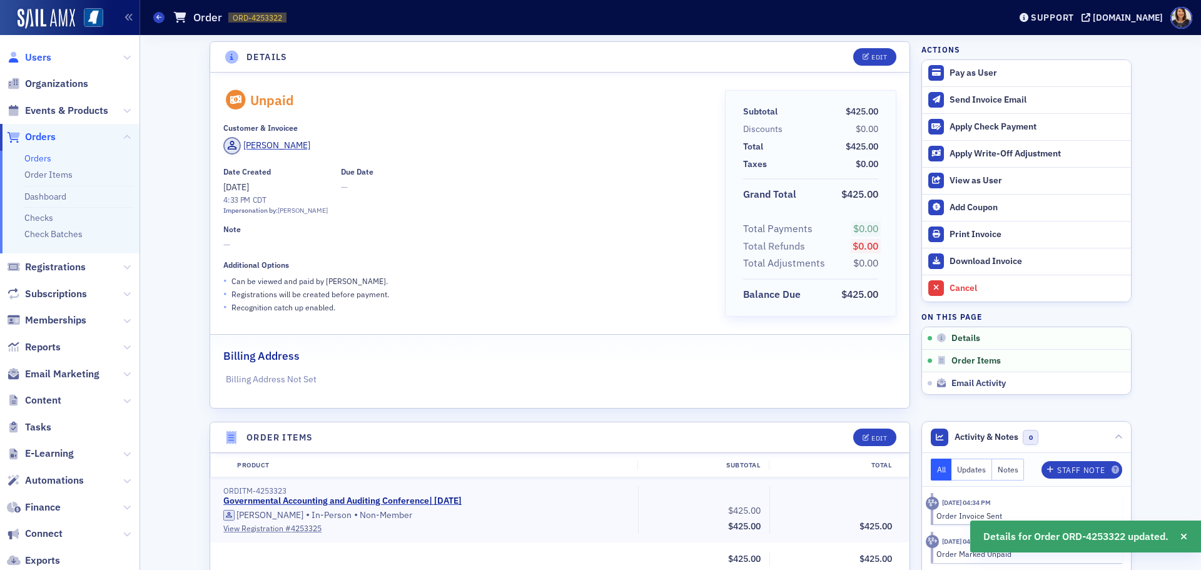
click at [43, 58] on span "Users" at bounding box center [38, 58] width 26 height 14
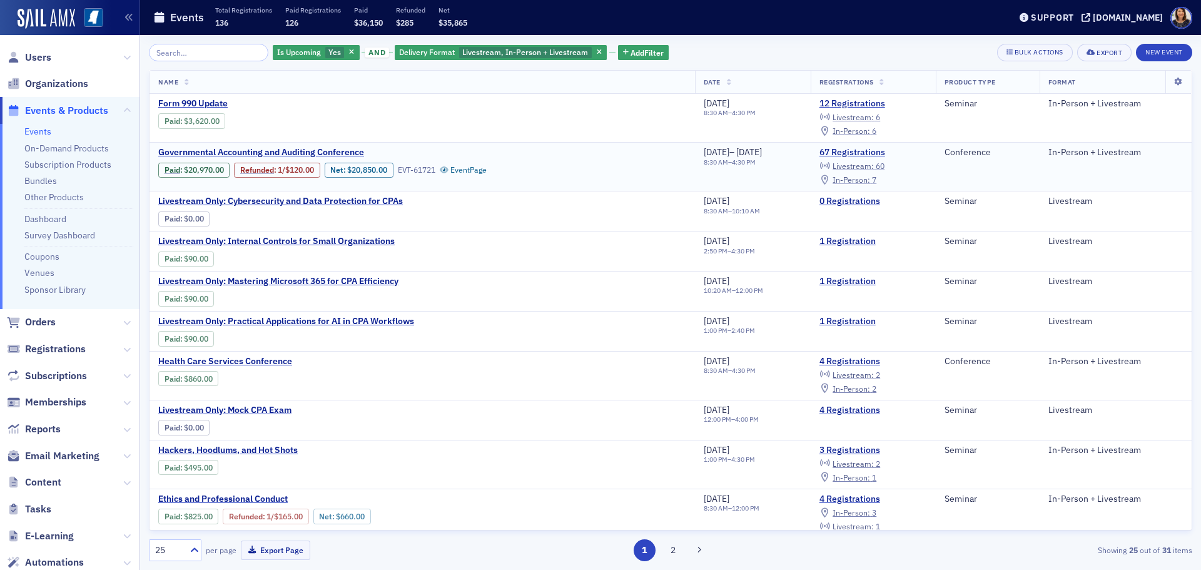
click at [856, 178] on span "In-Person :" at bounding box center [851, 179] width 38 height 10
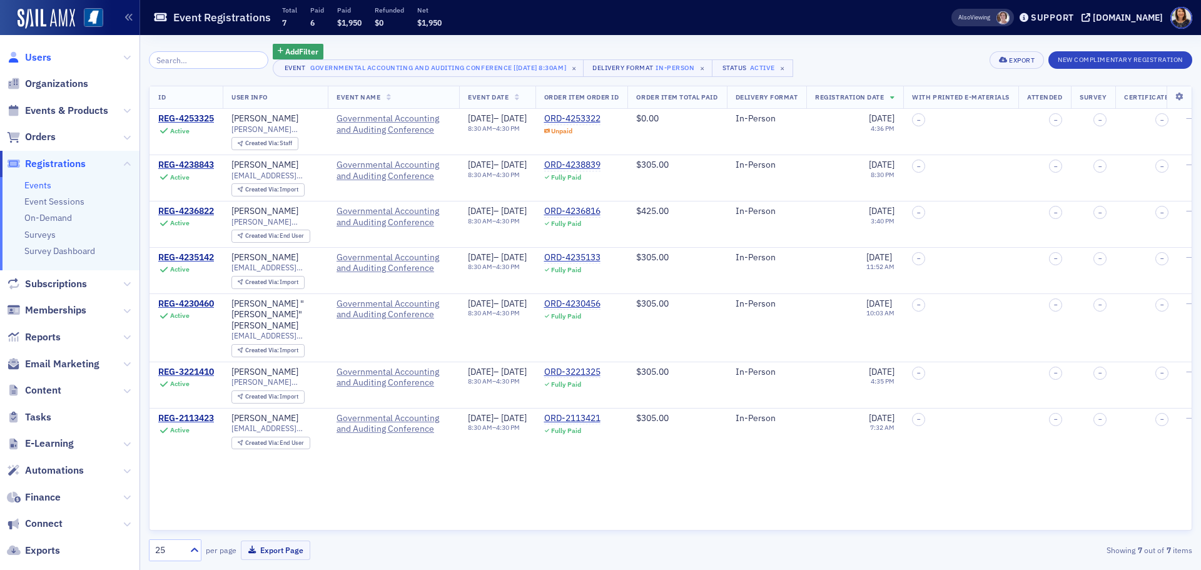
click at [41, 56] on span "Users" at bounding box center [38, 58] width 26 height 14
